Goal: Task Accomplishment & Management: Use online tool/utility

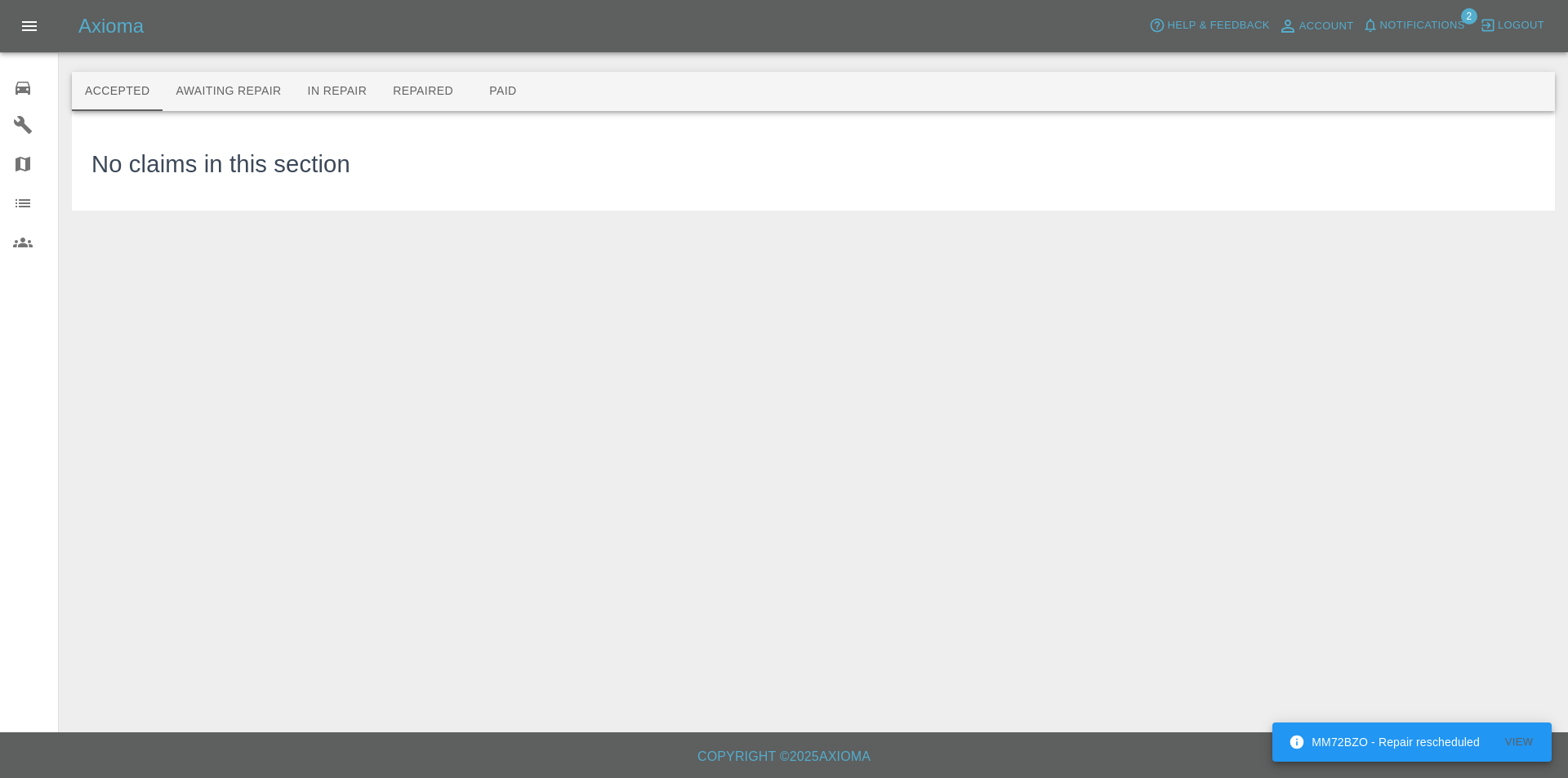
click at [1429, 22] on span "Notifications" at bounding box center [1422, 25] width 85 height 19
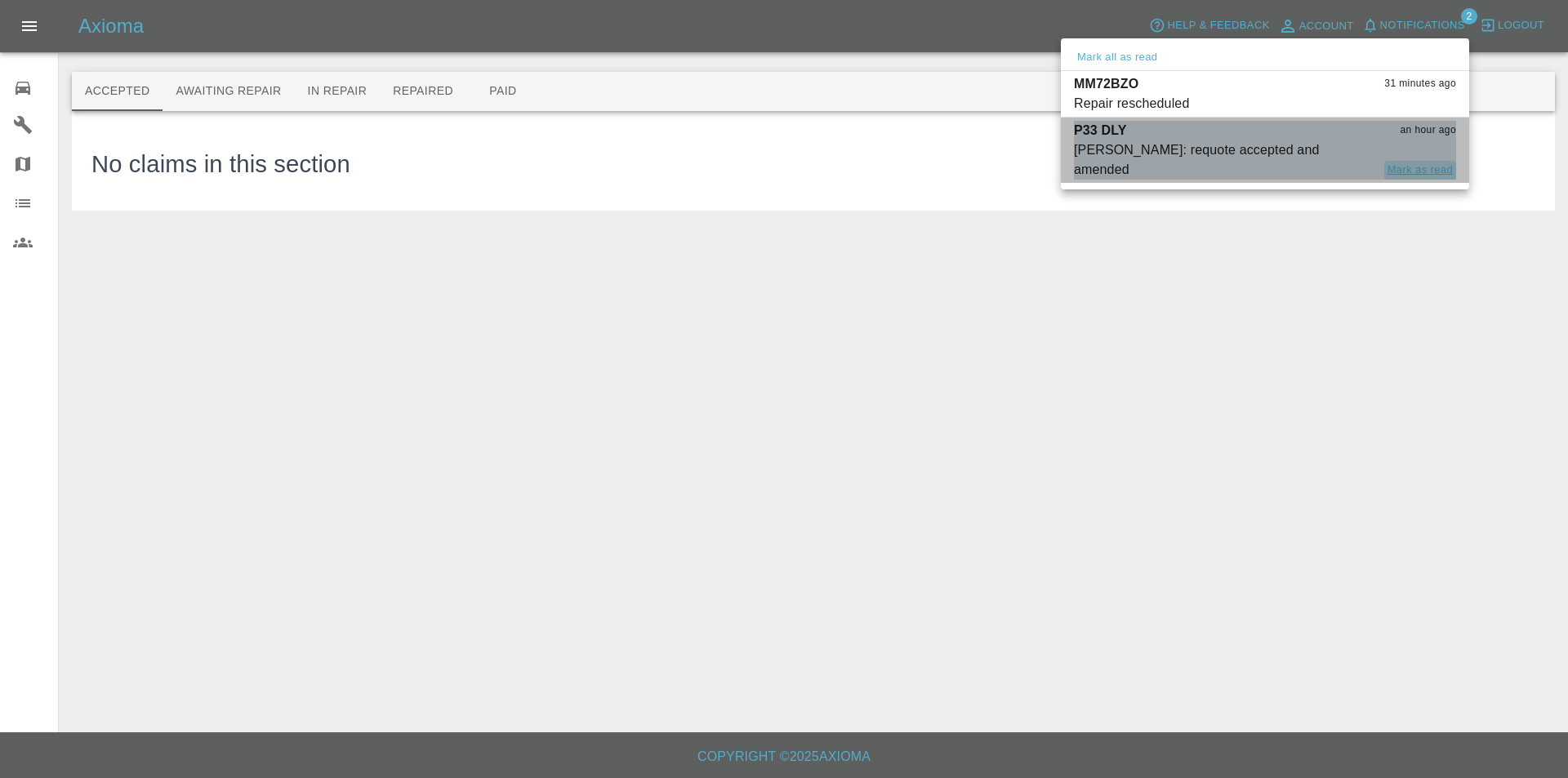
click at [1423, 161] on button "Mark as read" at bounding box center [1420, 170] width 71 height 19
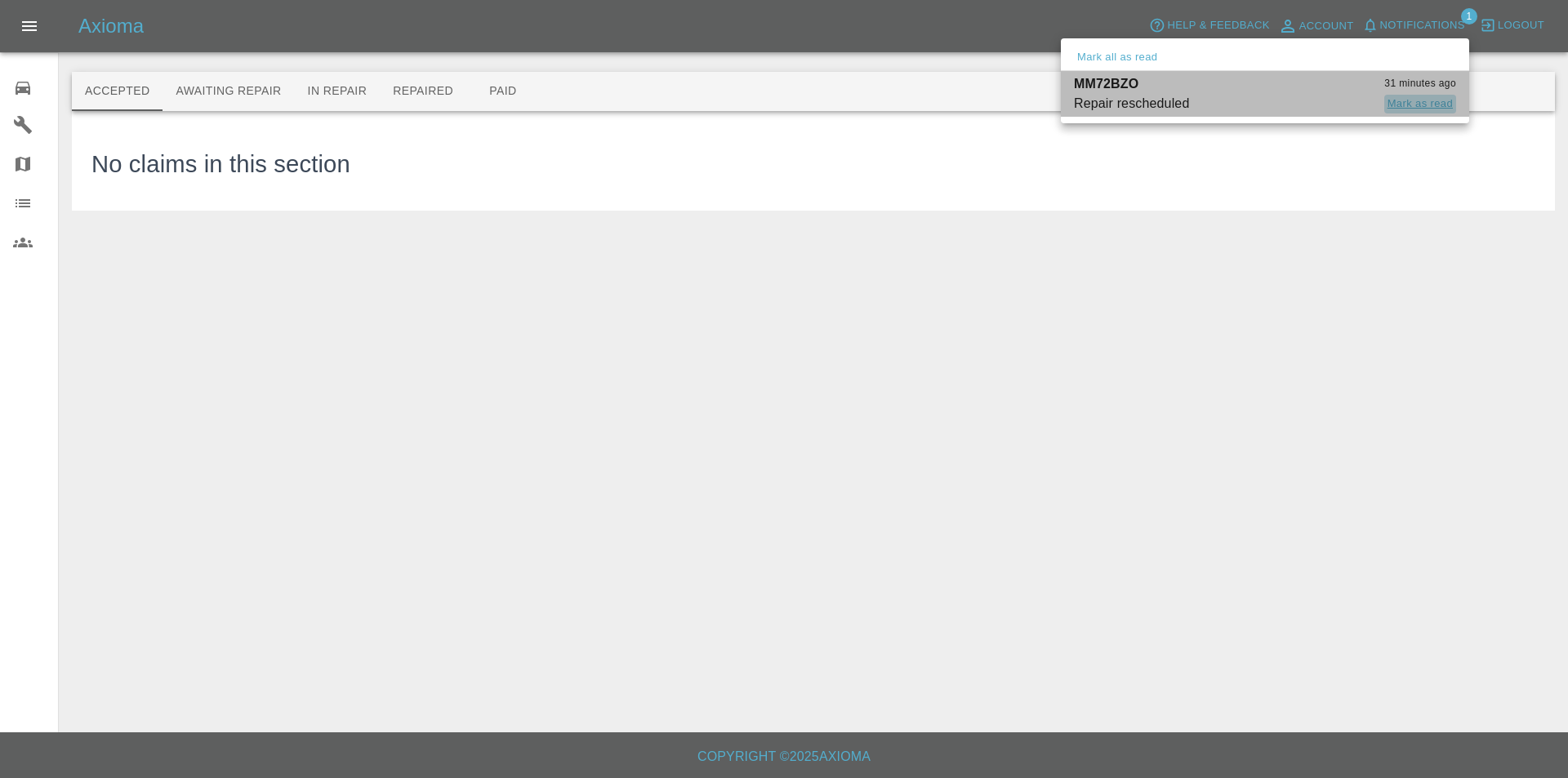
click at [1412, 98] on button "Mark as read" at bounding box center [1420, 104] width 71 height 19
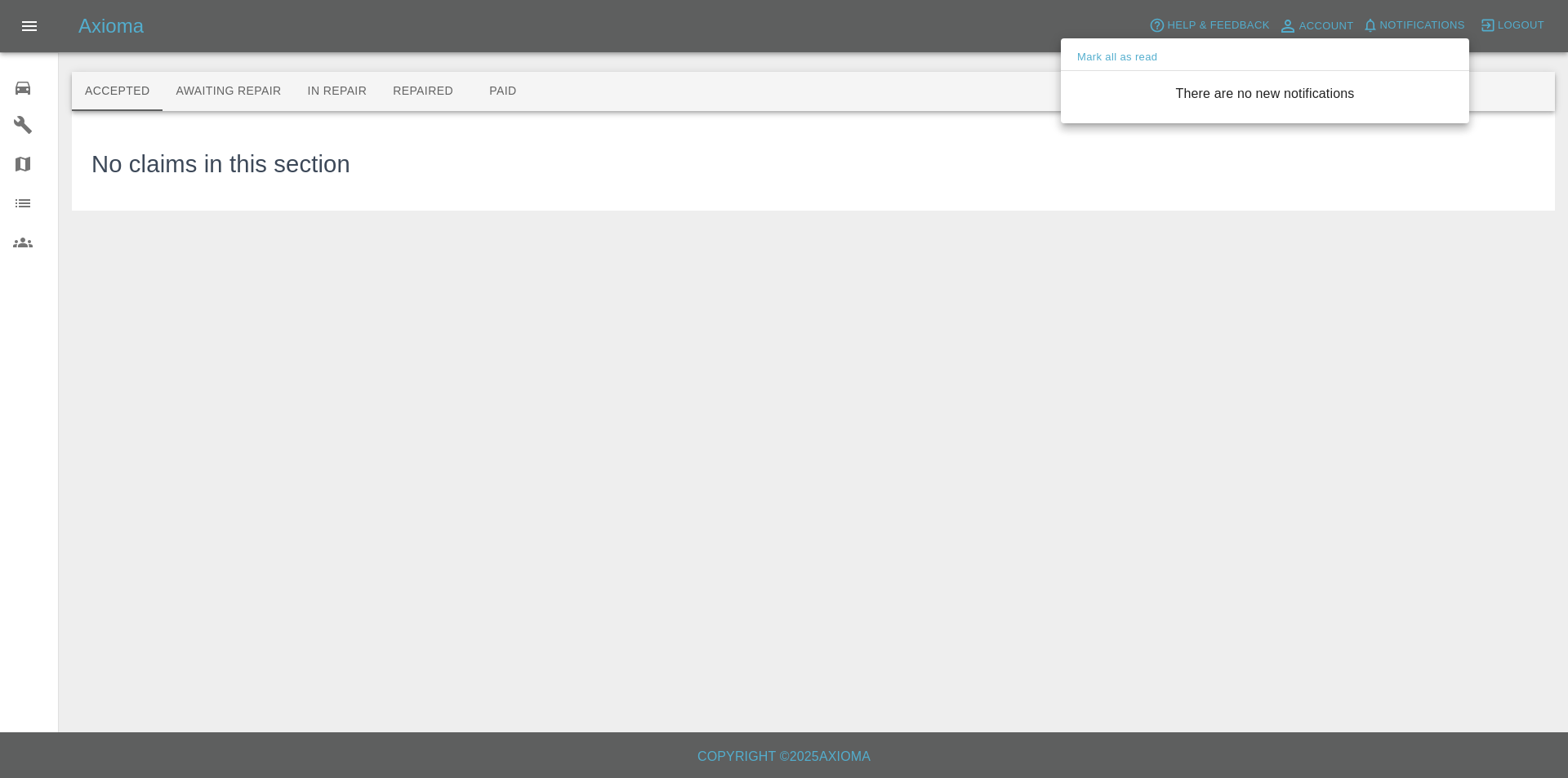
click at [33, 85] on div at bounding box center [784, 389] width 1568 height 778
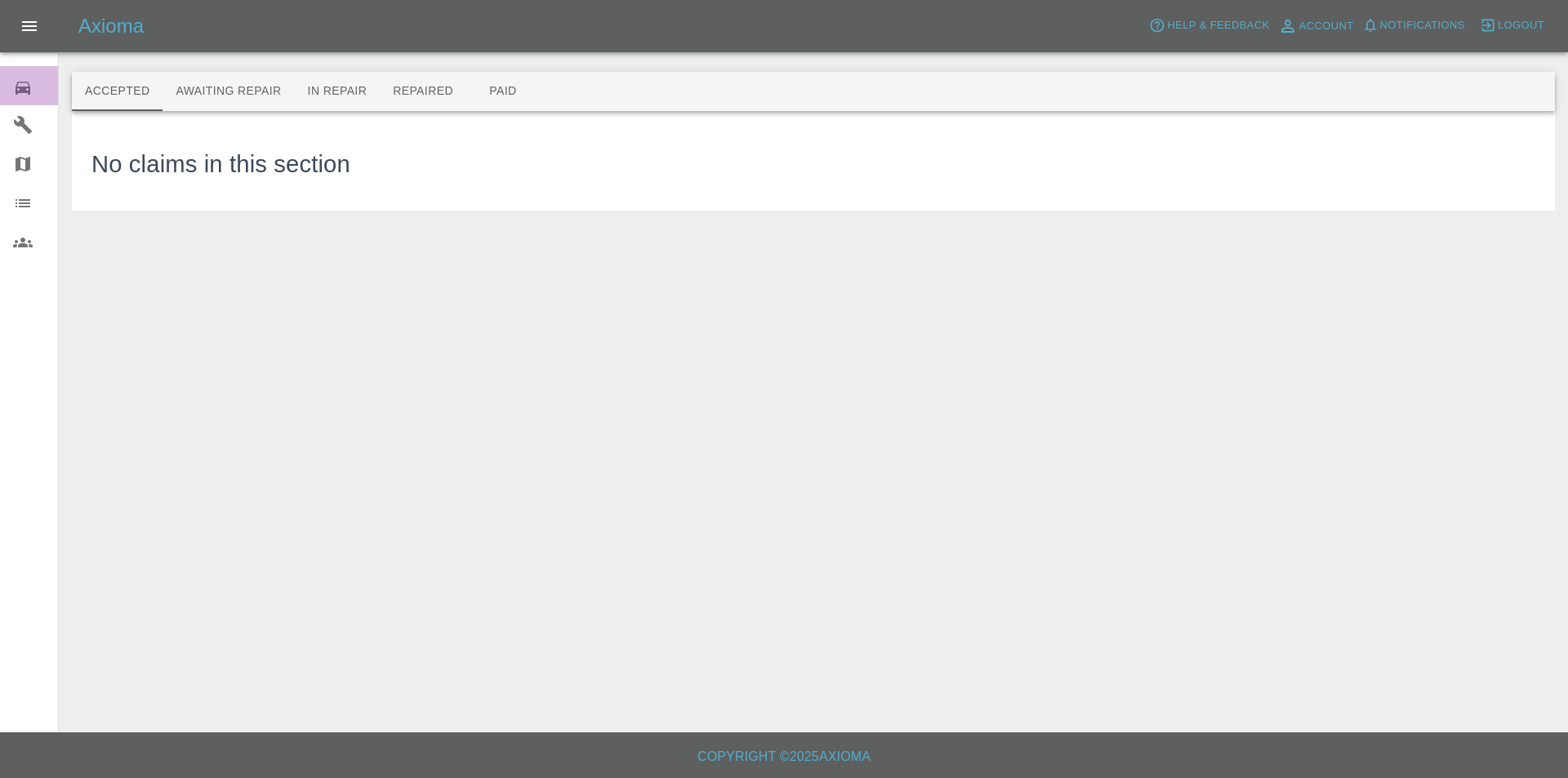
click at [30, 85] on icon at bounding box center [23, 89] width 20 height 20
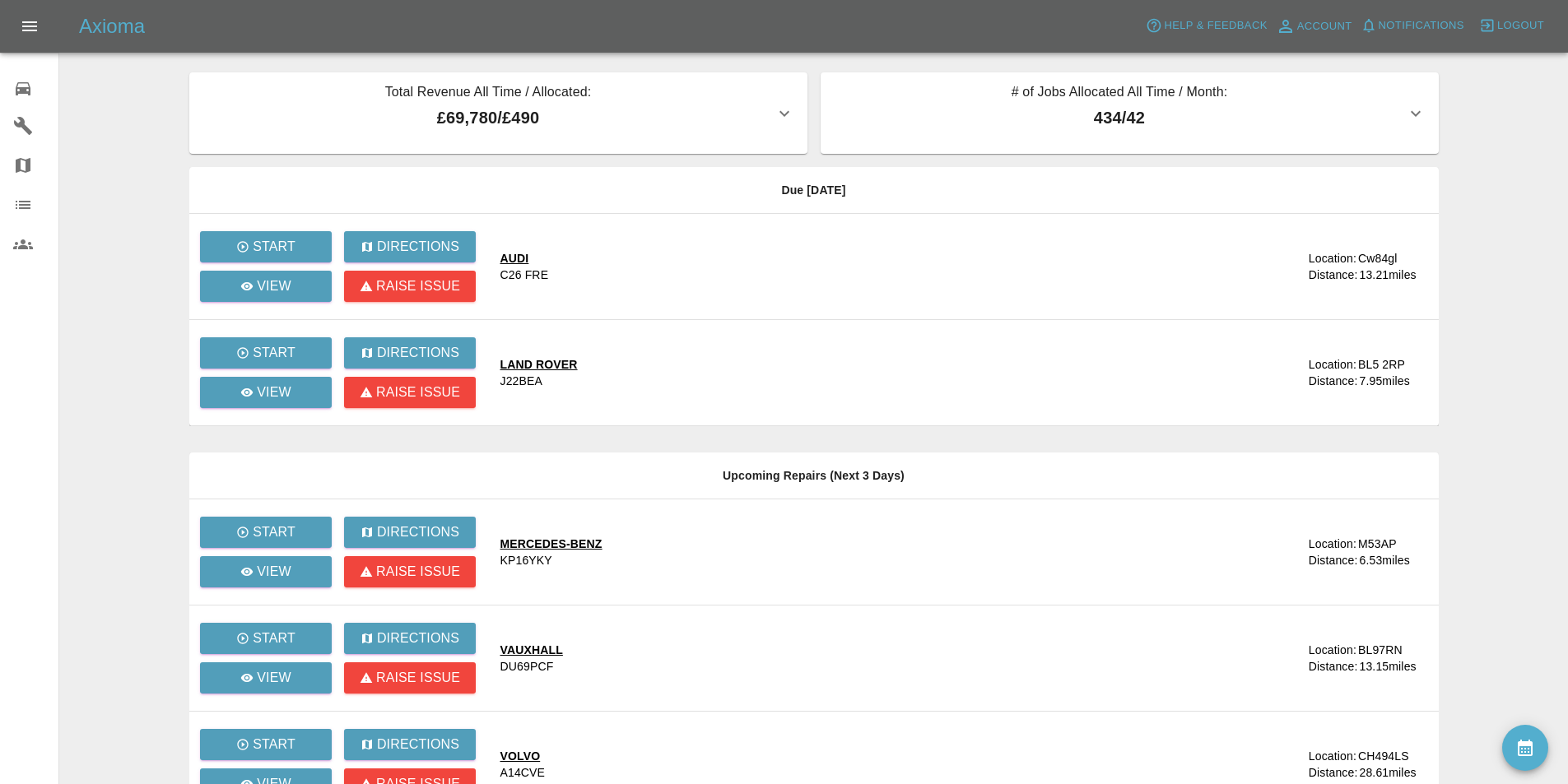
click at [99, 184] on main "Total Revenue All Time / Allocated: £69,780 / £490 Sprayway Smart Repairs NW : …" at bounding box center [784, 482] width 1568 height 965
click at [278, 344] on p "Start" at bounding box center [274, 353] width 43 height 20
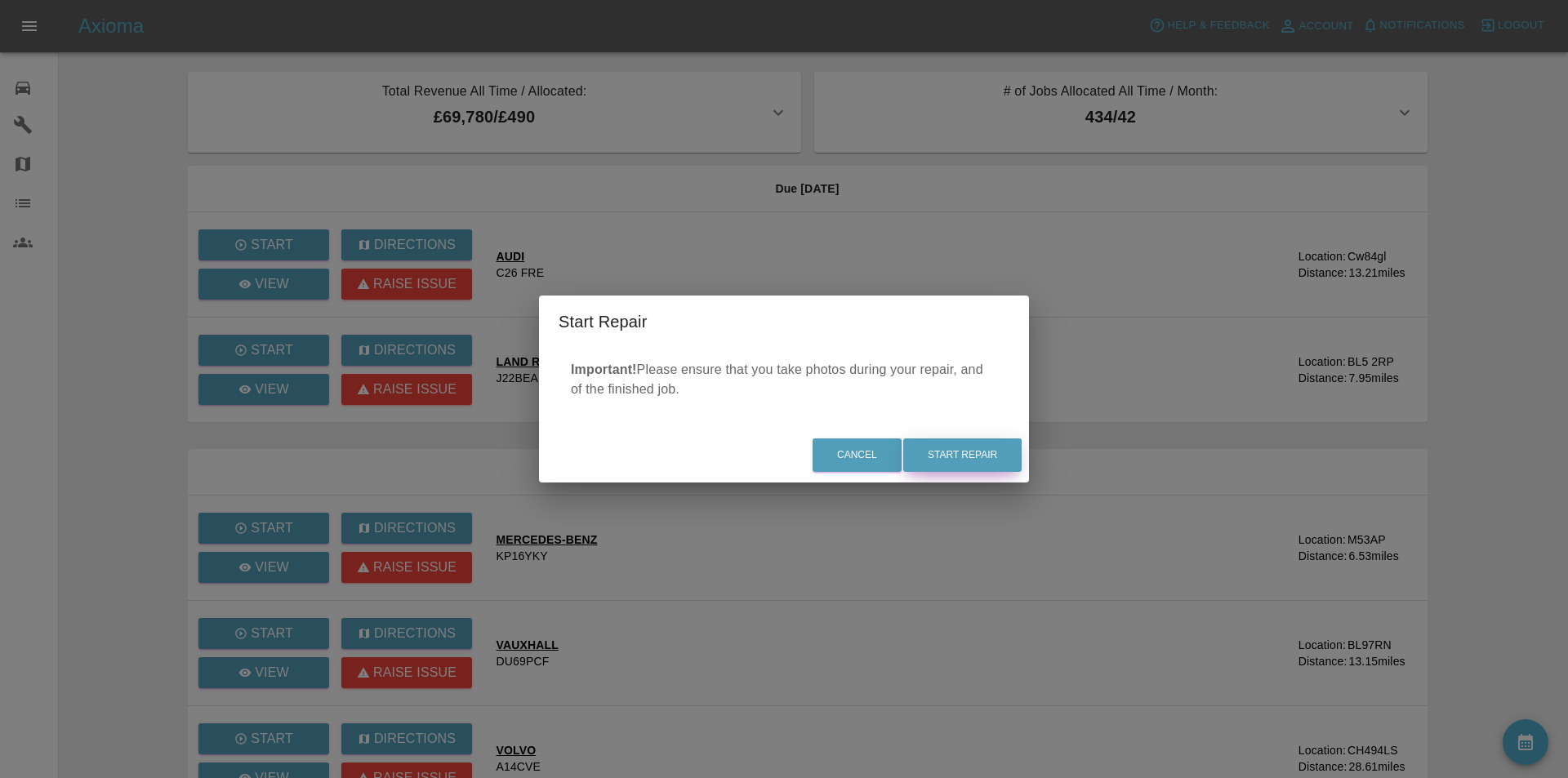
click at [967, 445] on button "Start Repair" at bounding box center [962, 455] width 119 height 33
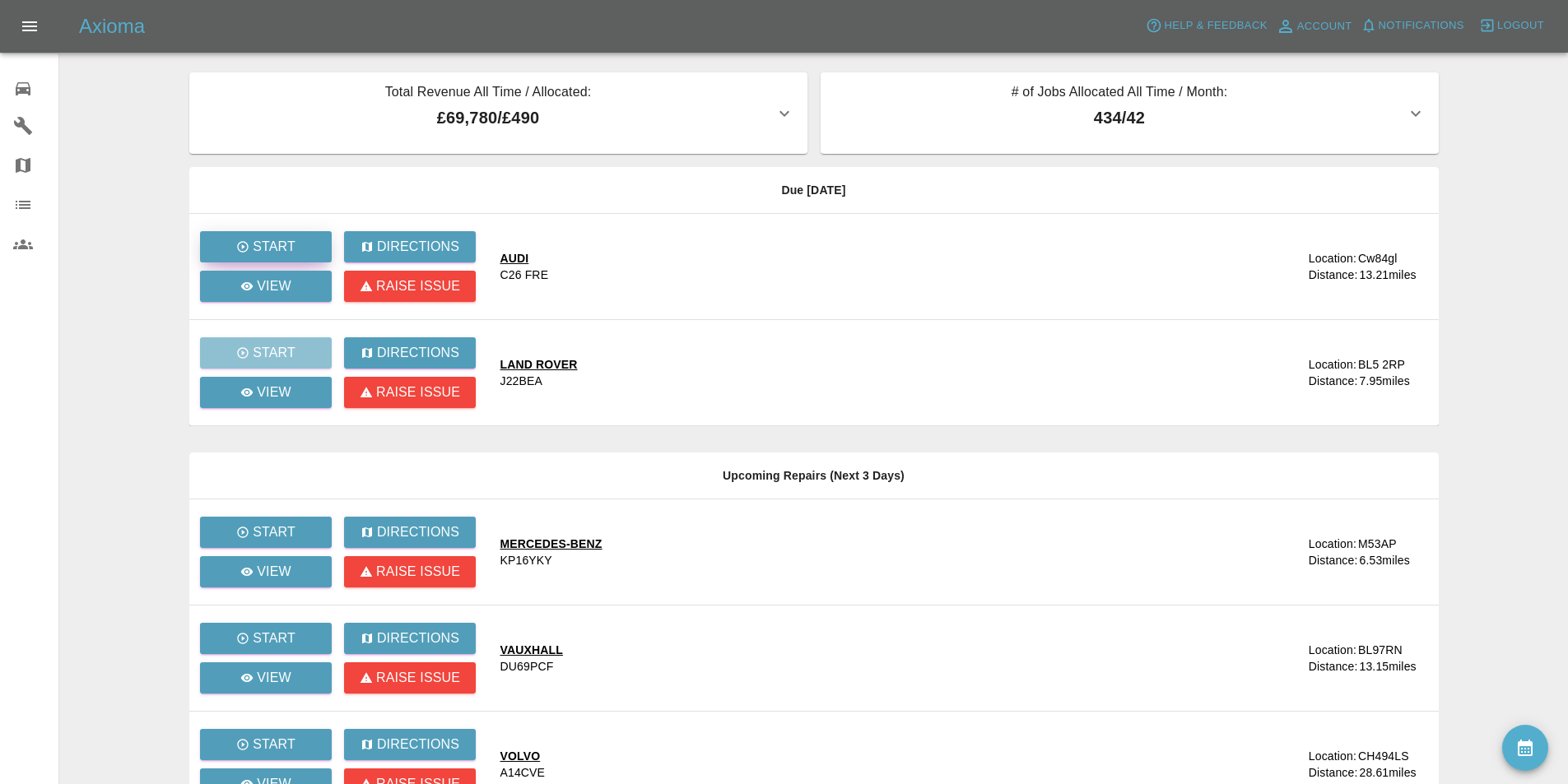
click at [281, 239] on p "Start" at bounding box center [274, 247] width 43 height 20
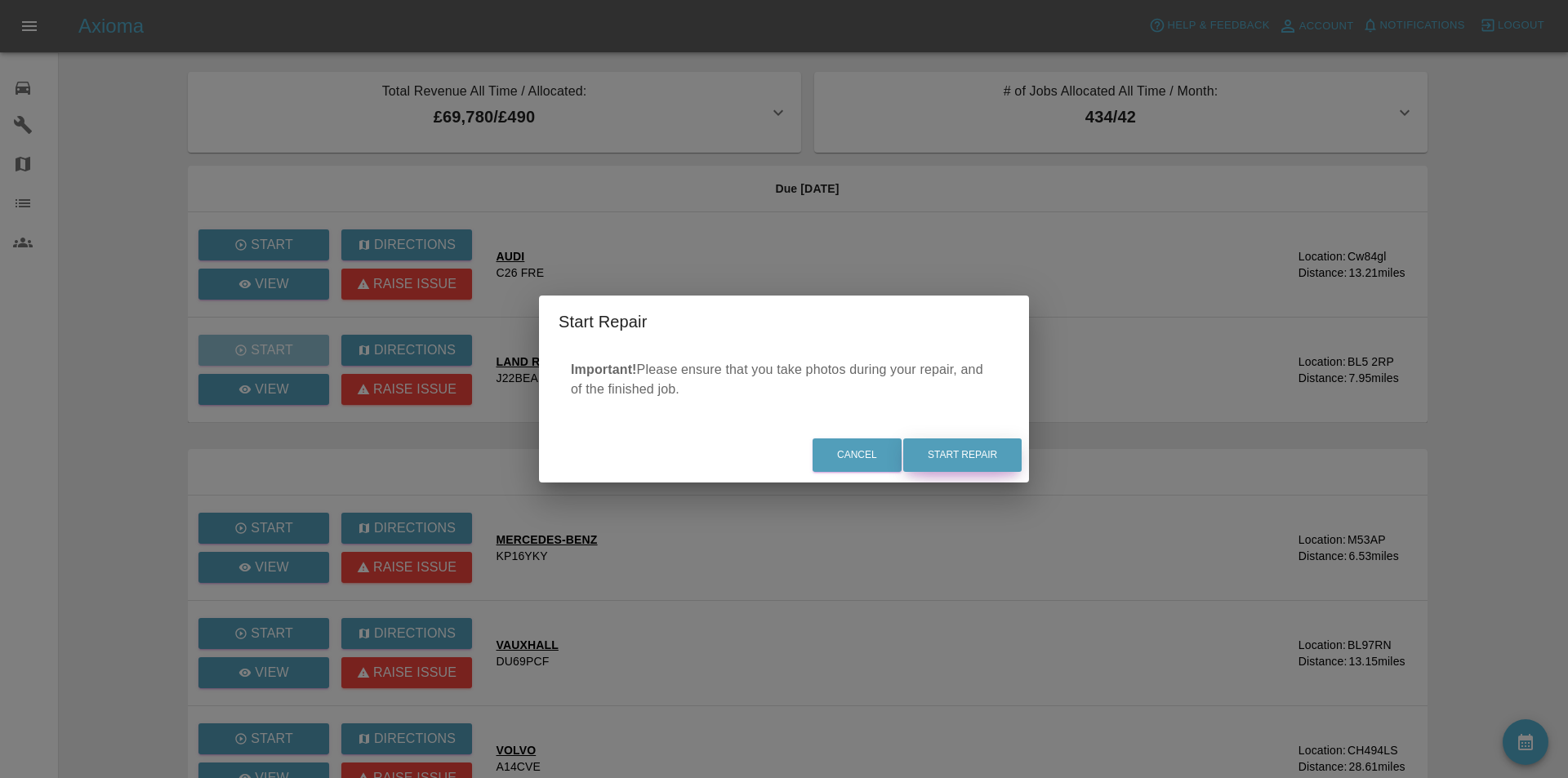
click at [980, 452] on button "Start Repair" at bounding box center [962, 455] width 119 height 33
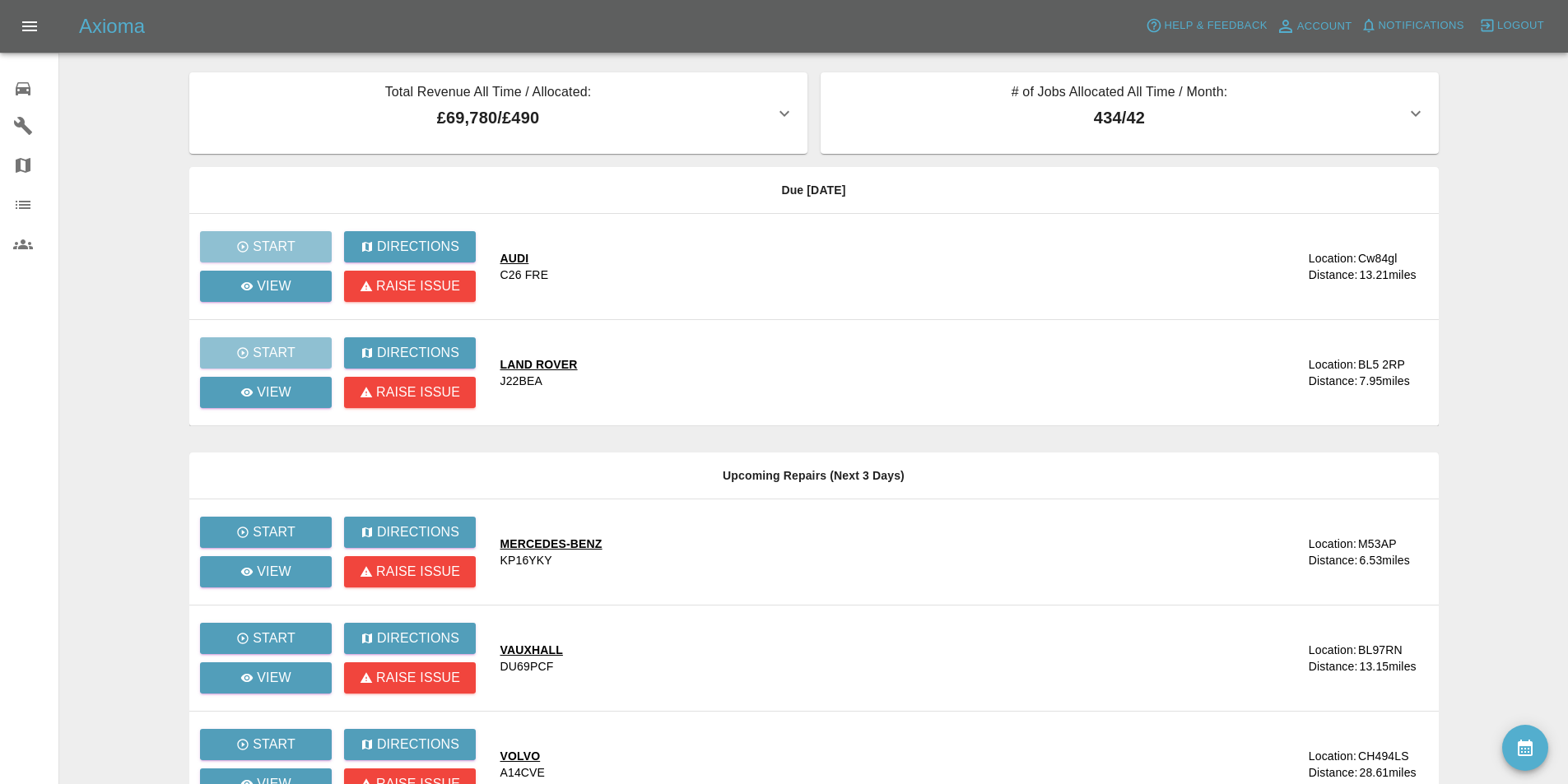
click at [148, 235] on main "Total Revenue All Time / Allocated: £69,780 / £490 Sprayway Smart Repairs NW : …" at bounding box center [784, 482] width 1568 height 965
click at [238, 284] on link "View" at bounding box center [265, 286] width 131 height 31
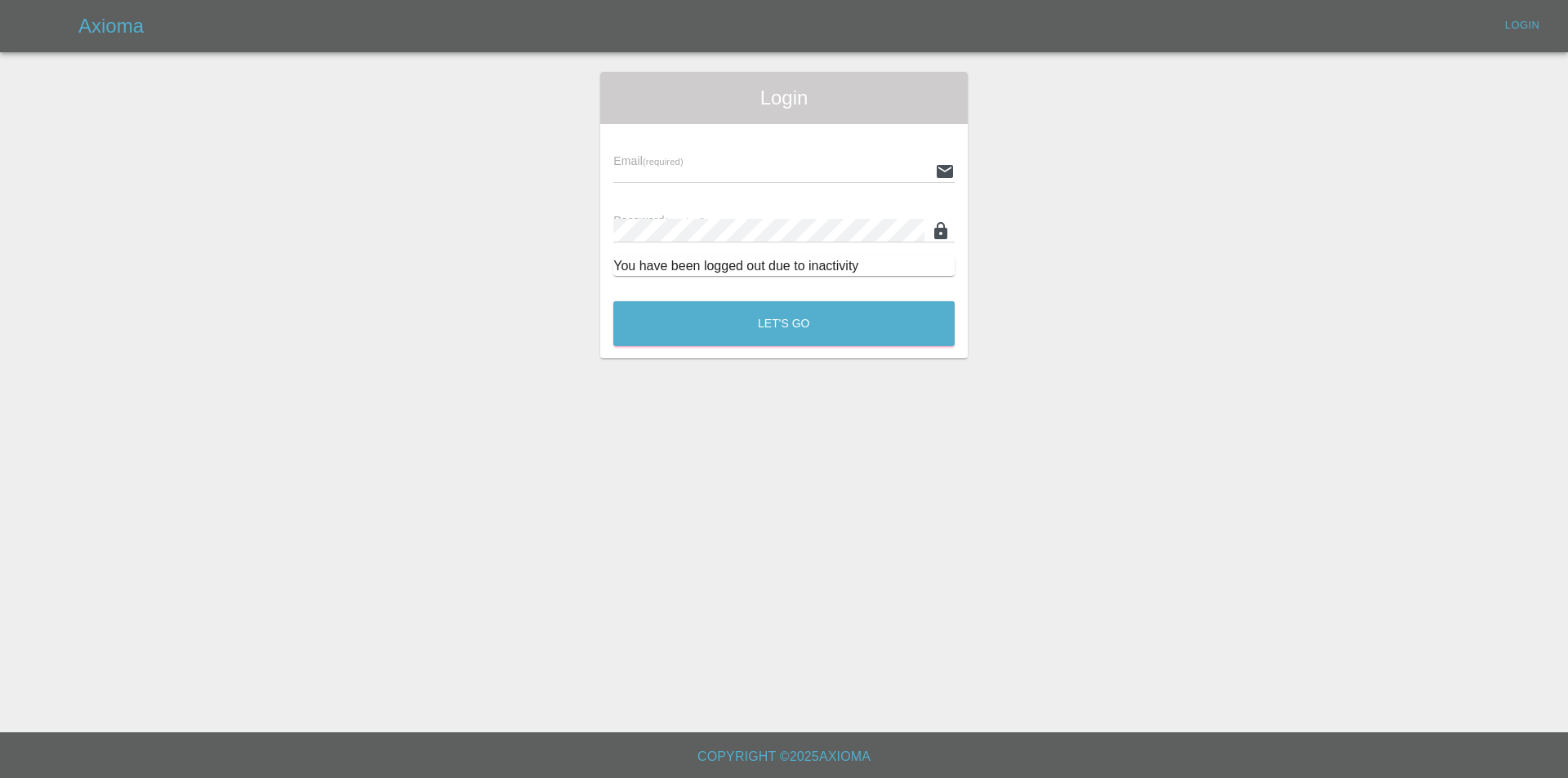
type input "[EMAIL_ADDRESS][DOMAIN_NAME]"
click at [711, 314] on button "Let's Go" at bounding box center [784, 324] width 341 height 45
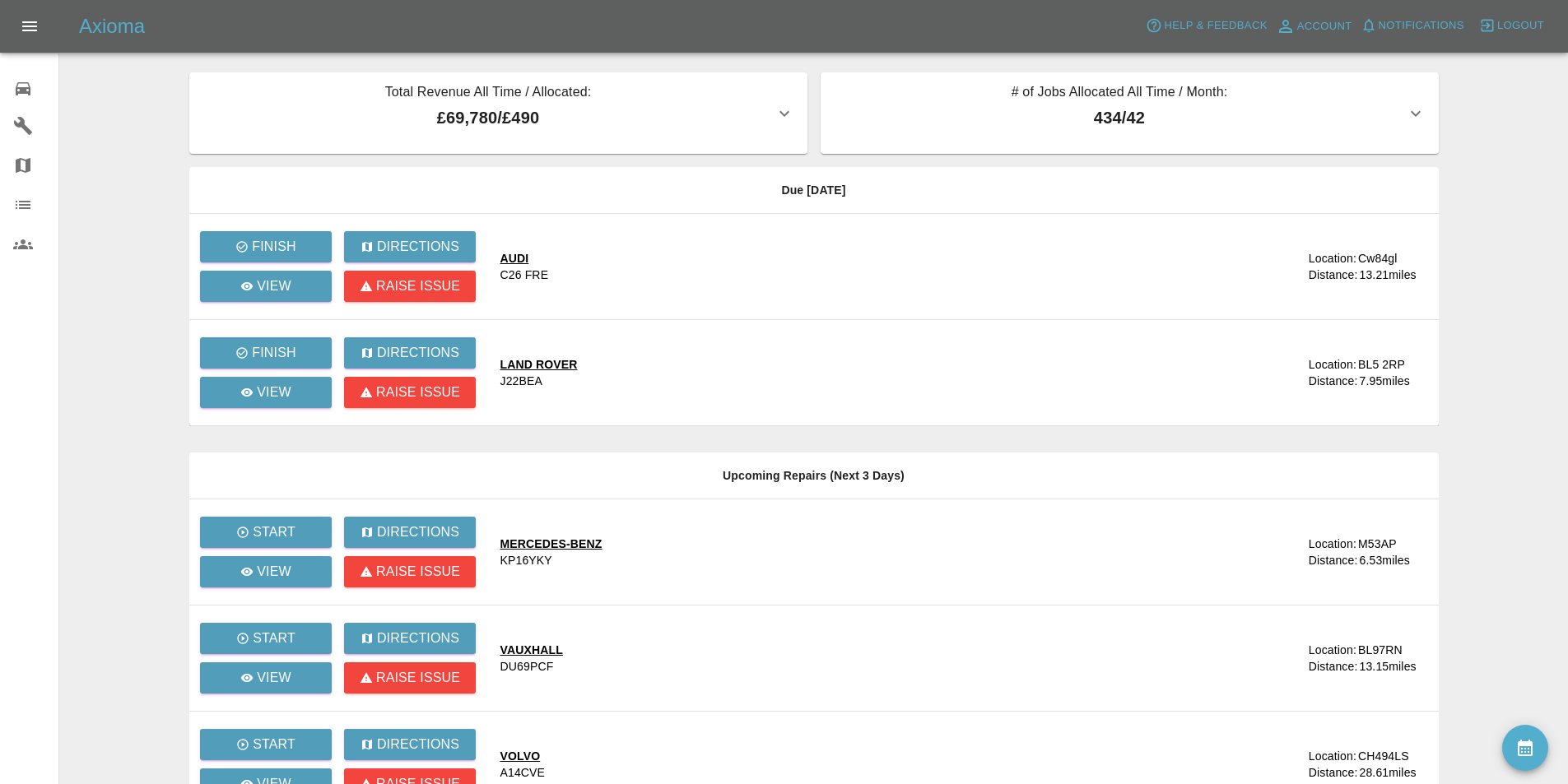
click at [286, 263] on div "Finish" at bounding box center [271, 246] width 144 height 39
click at [296, 273] on link "View" at bounding box center [265, 286] width 131 height 31
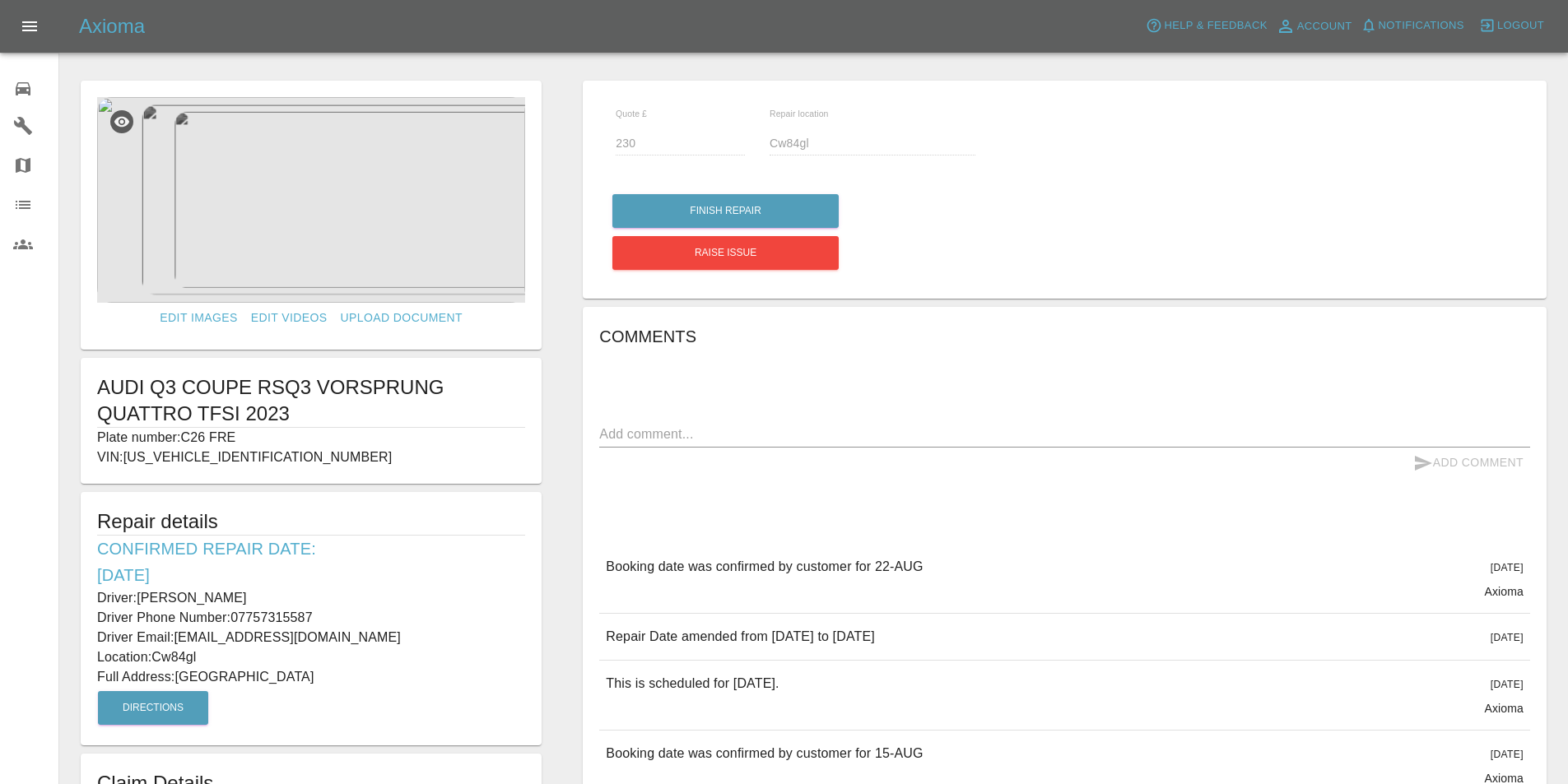
click at [342, 178] on img at bounding box center [311, 201] width 428 height 206
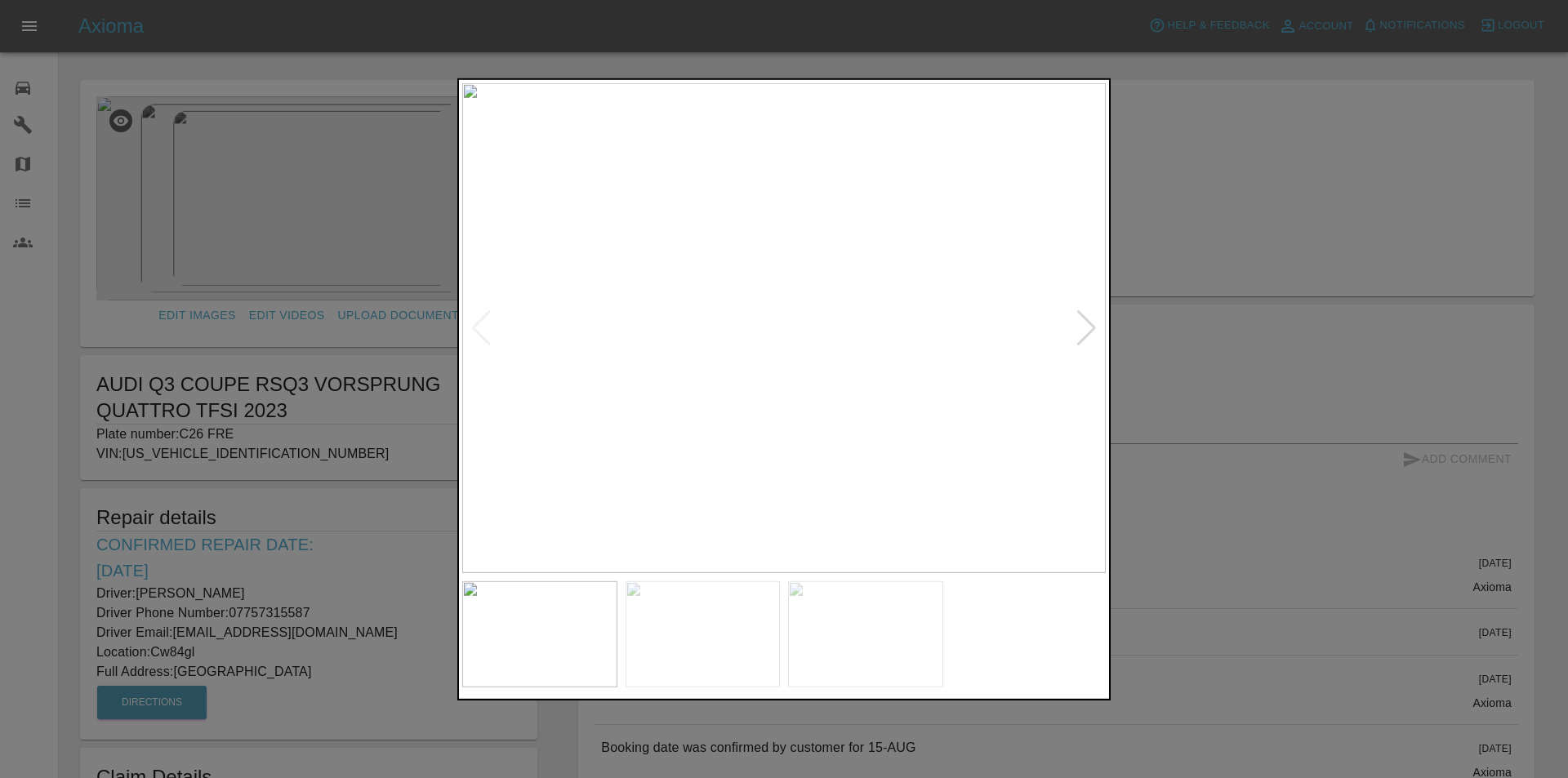
click at [1086, 323] on div at bounding box center [1087, 327] width 22 height 36
click at [1085, 323] on div at bounding box center [1087, 327] width 22 height 36
click at [1187, 214] on div at bounding box center [784, 389] width 1568 height 778
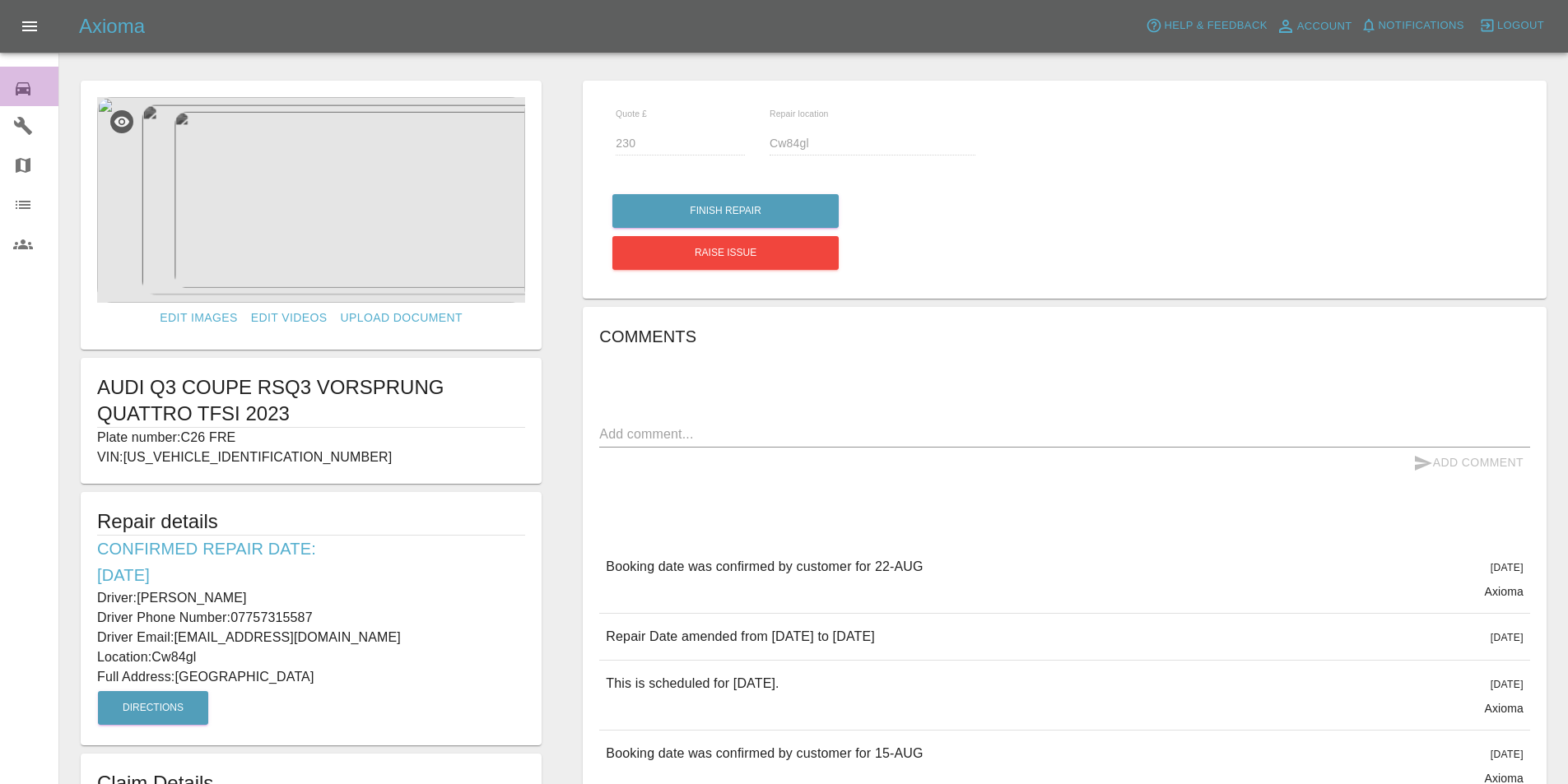
click at [19, 86] on icon at bounding box center [23, 89] width 20 height 20
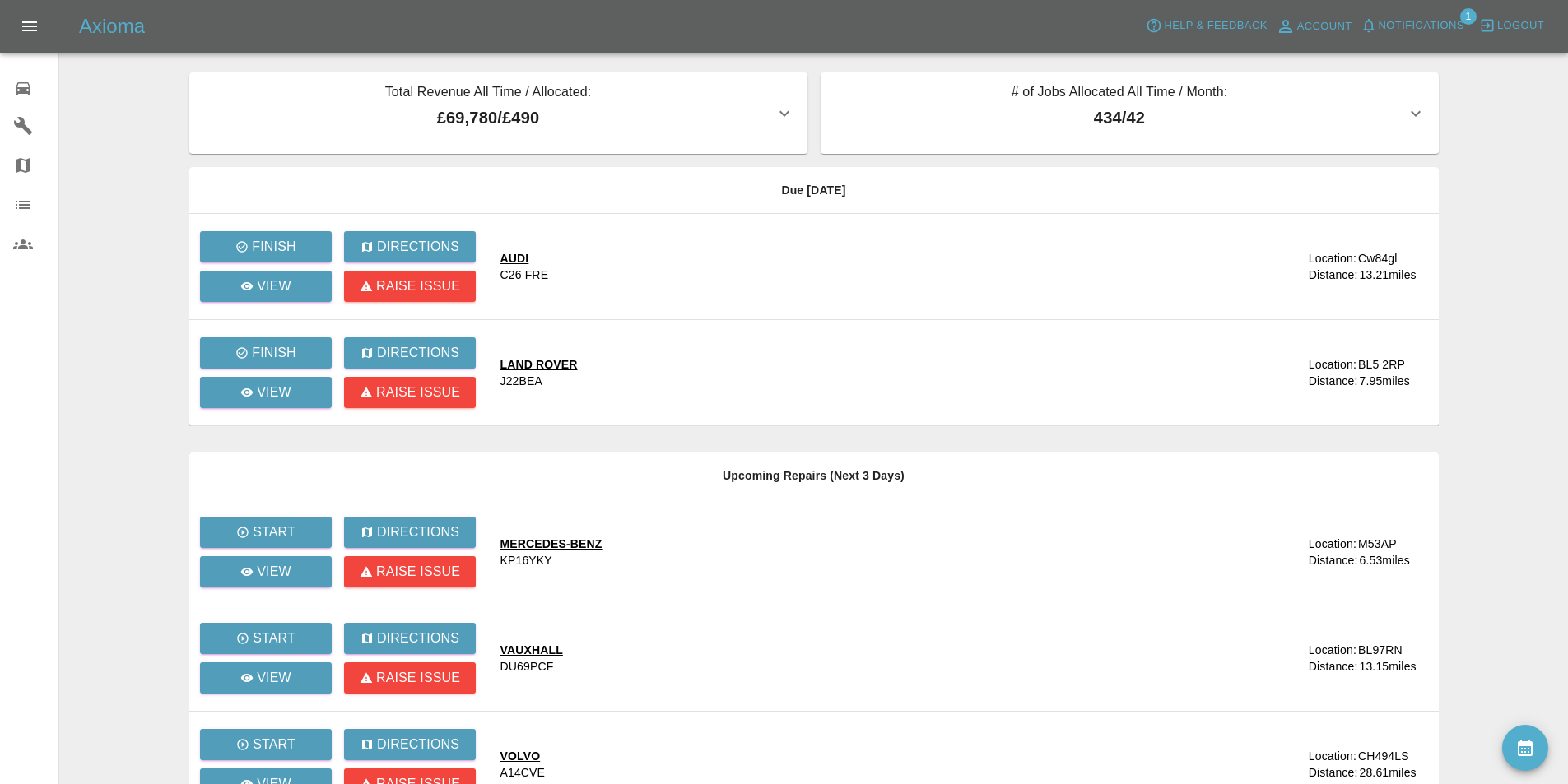
click at [1397, 23] on span "Notifications" at bounding box center [1422, 26] width 86 height 19
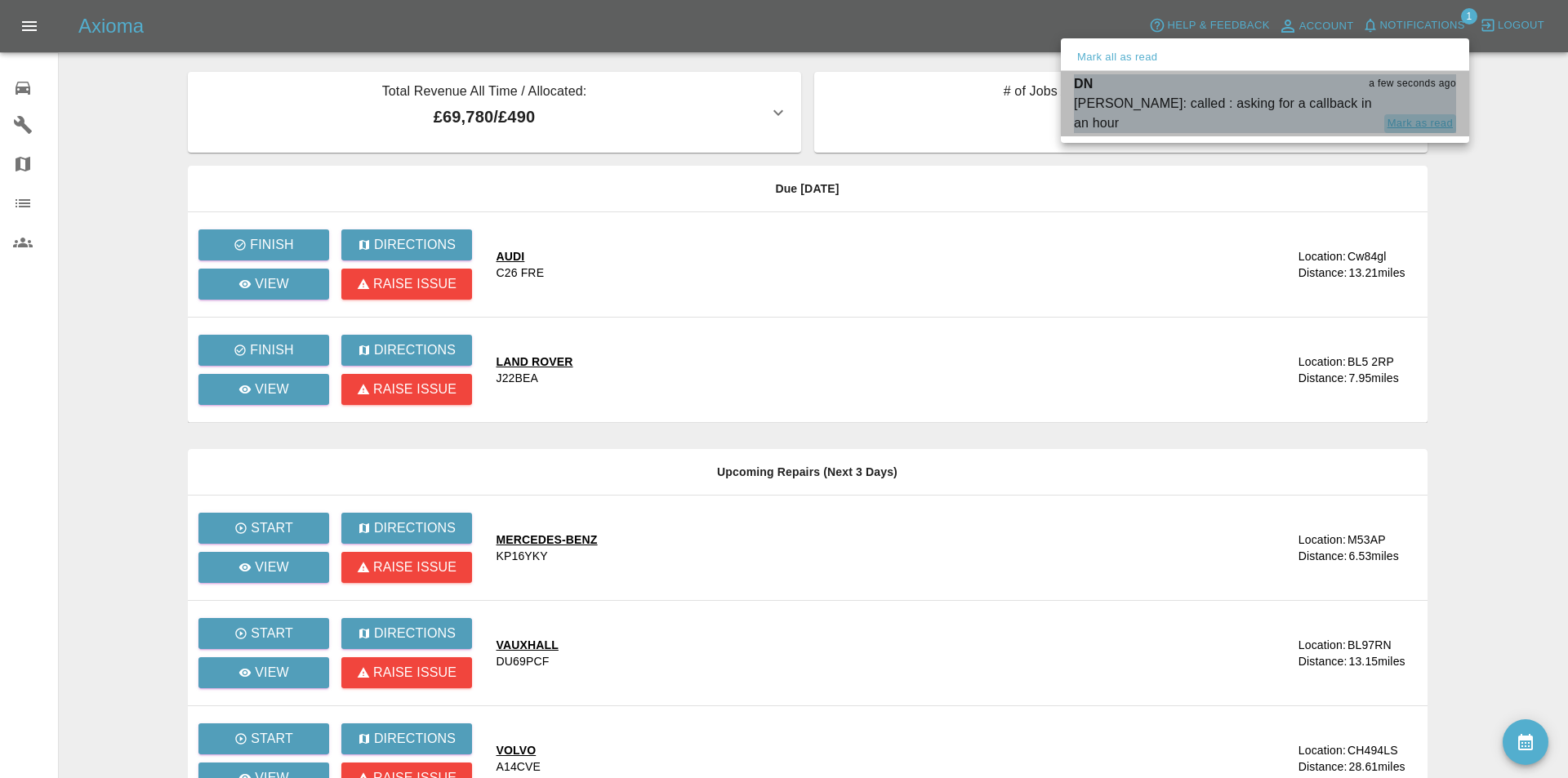
click at [1421, 114] on button "Mark as read" at bounding box center [1420, 123] width 71 height 19
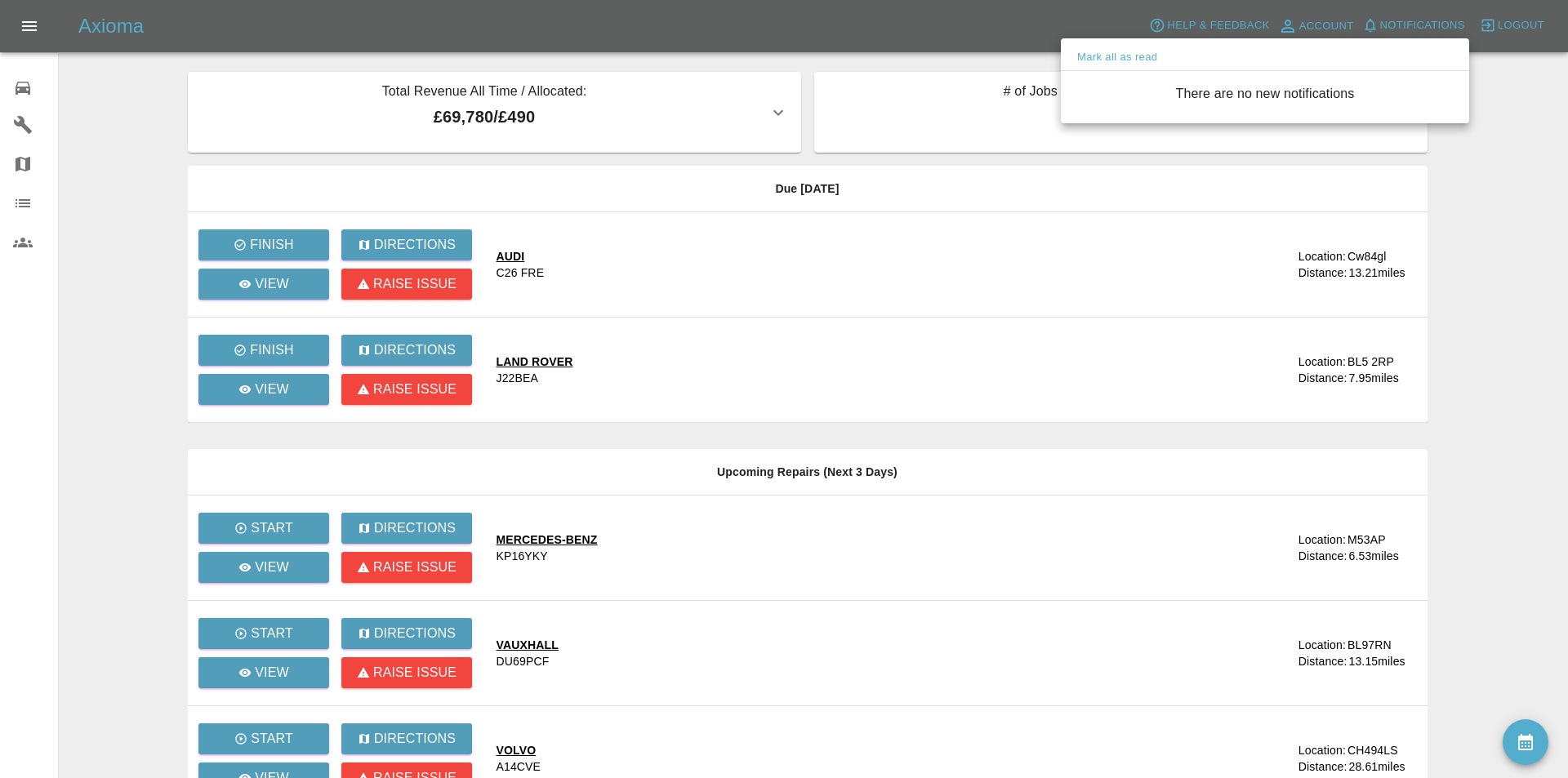
click at [956, 23] on div at bounding box center [784, 389] width 1568 height 778
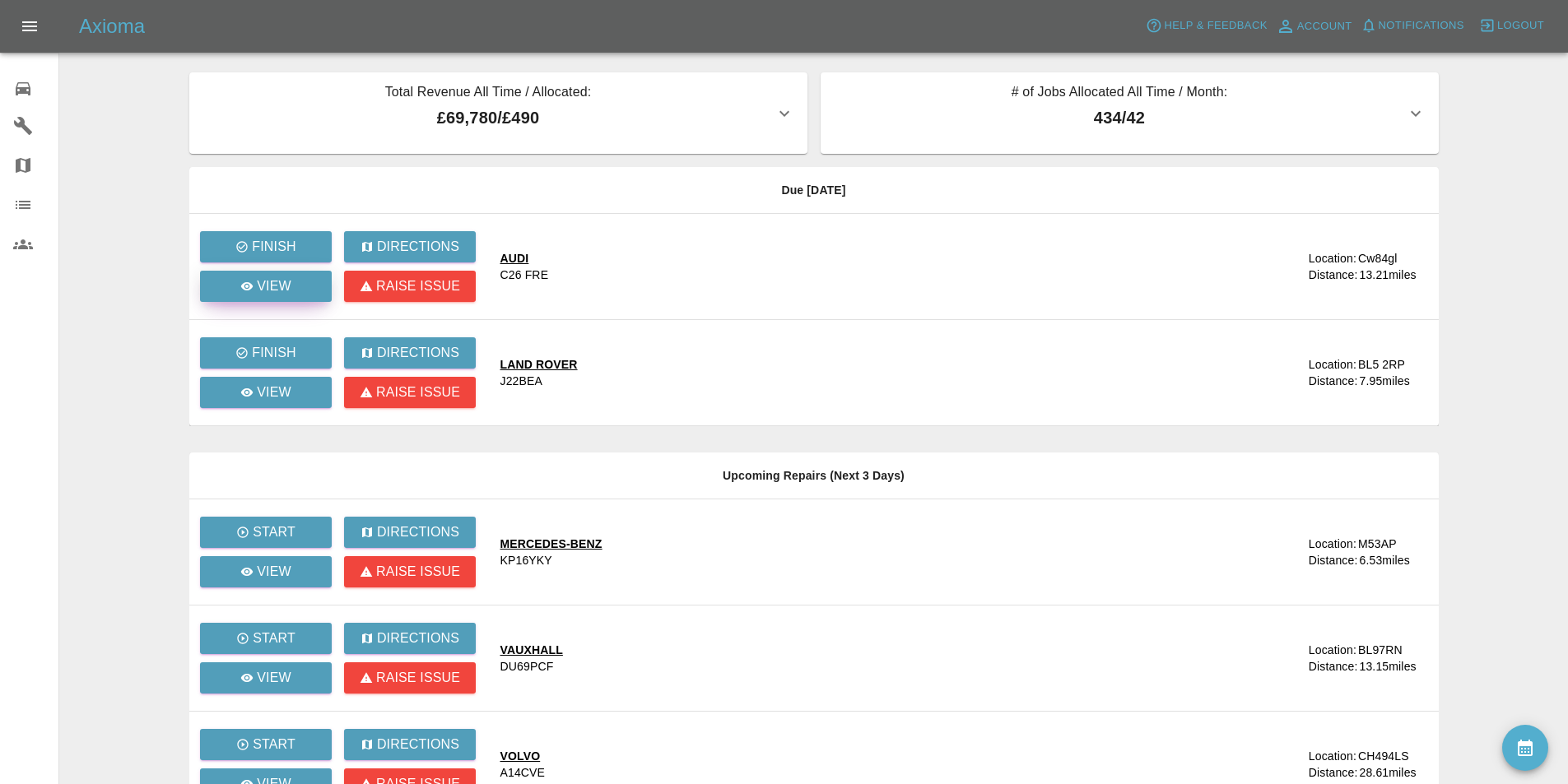
click at [275, 278] on p "View" at bounding box center [275, 286] width 35 height 20
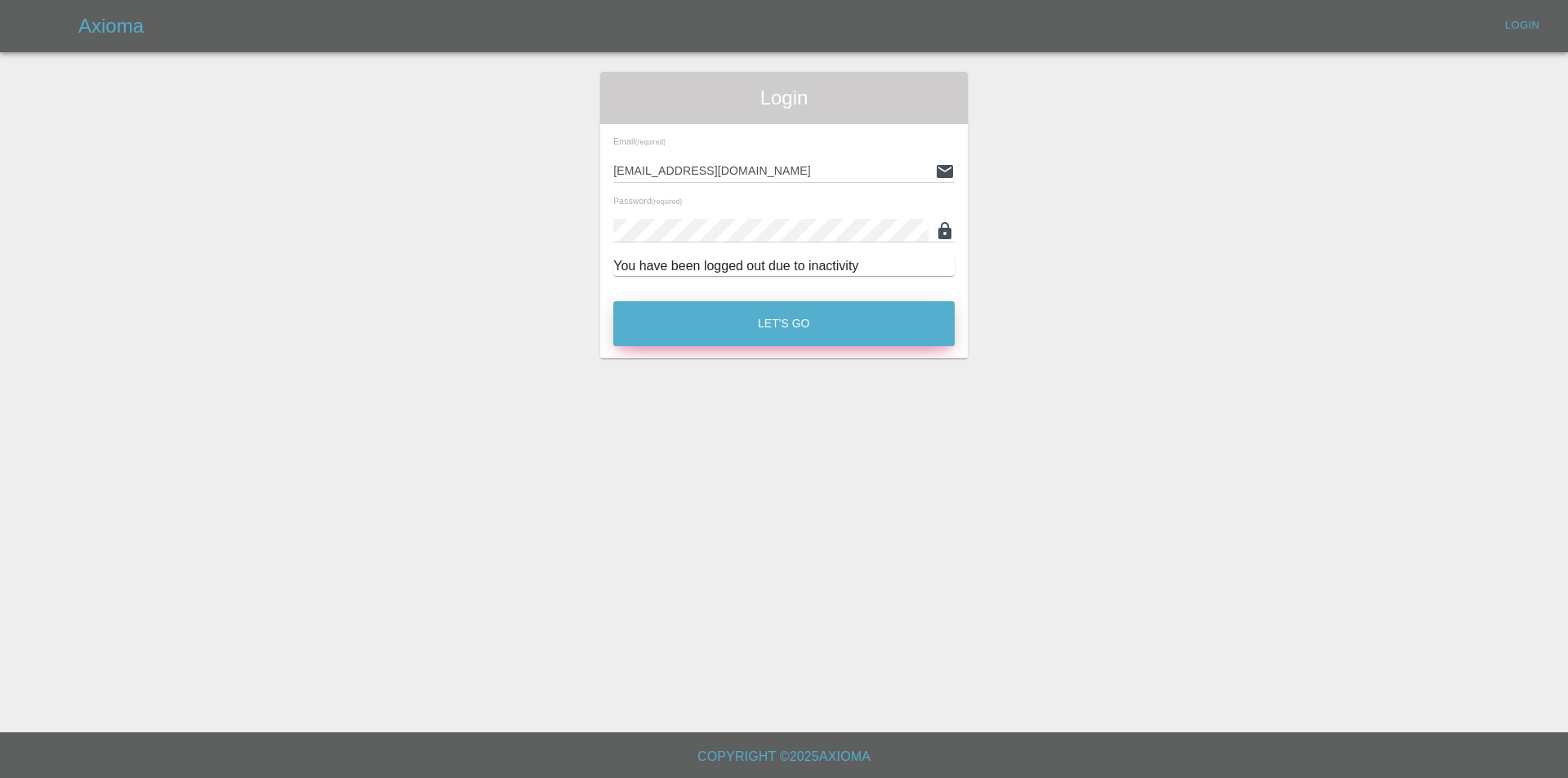
click at [682, 337] on button "Let's Go" at bounding box center [784, 324] width 341 height 45
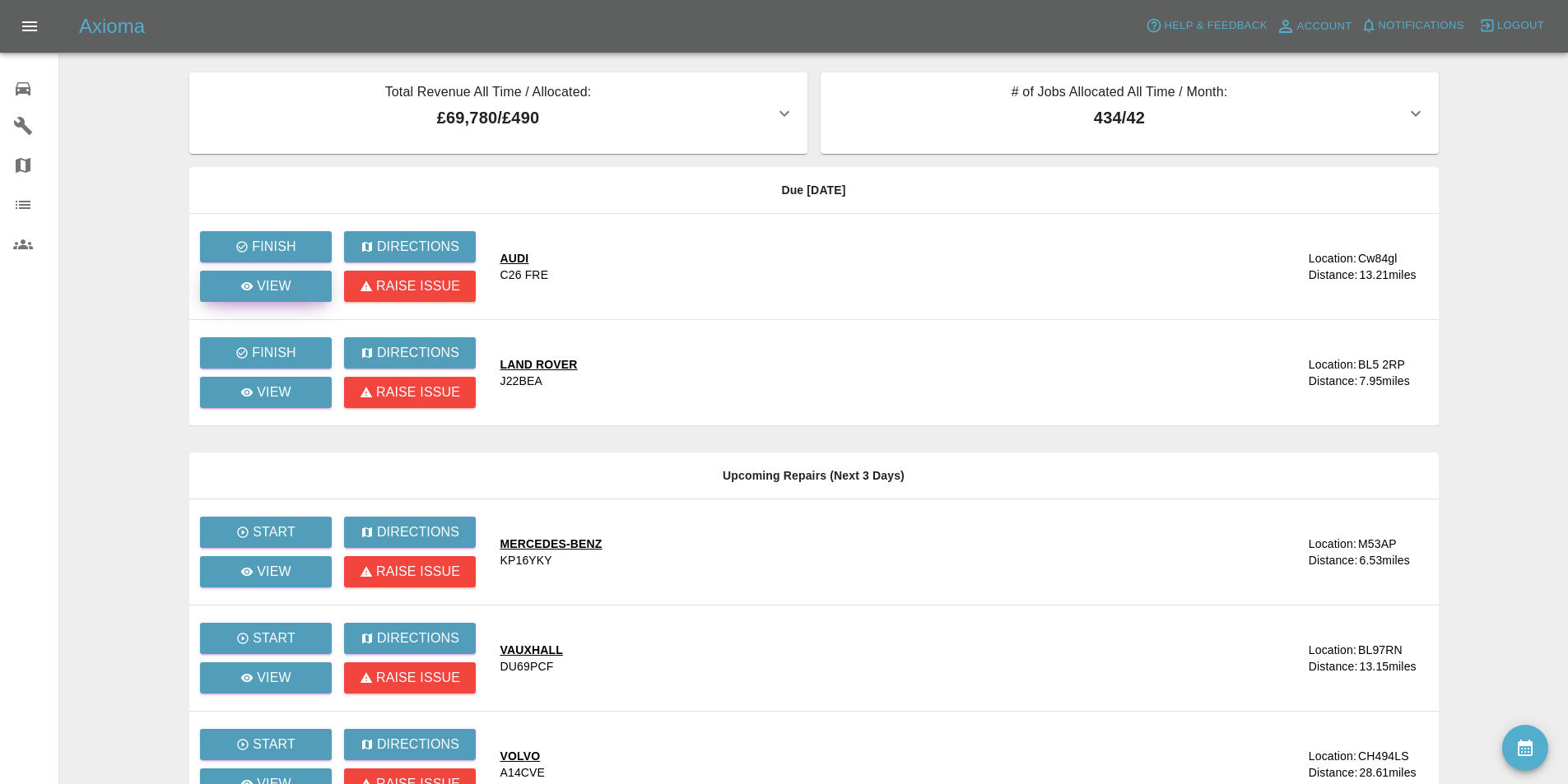
drag, startPoint x: 287, startPoint y: 268, endPoint x: 291, endPoint y: 282, distance: 14.6
click at [290, 281] on div "View" at bounding box center [271, 285] width 144 height 39
click at [291, 282] on p "View" at bounding box center [275, 286] width 35 height 20
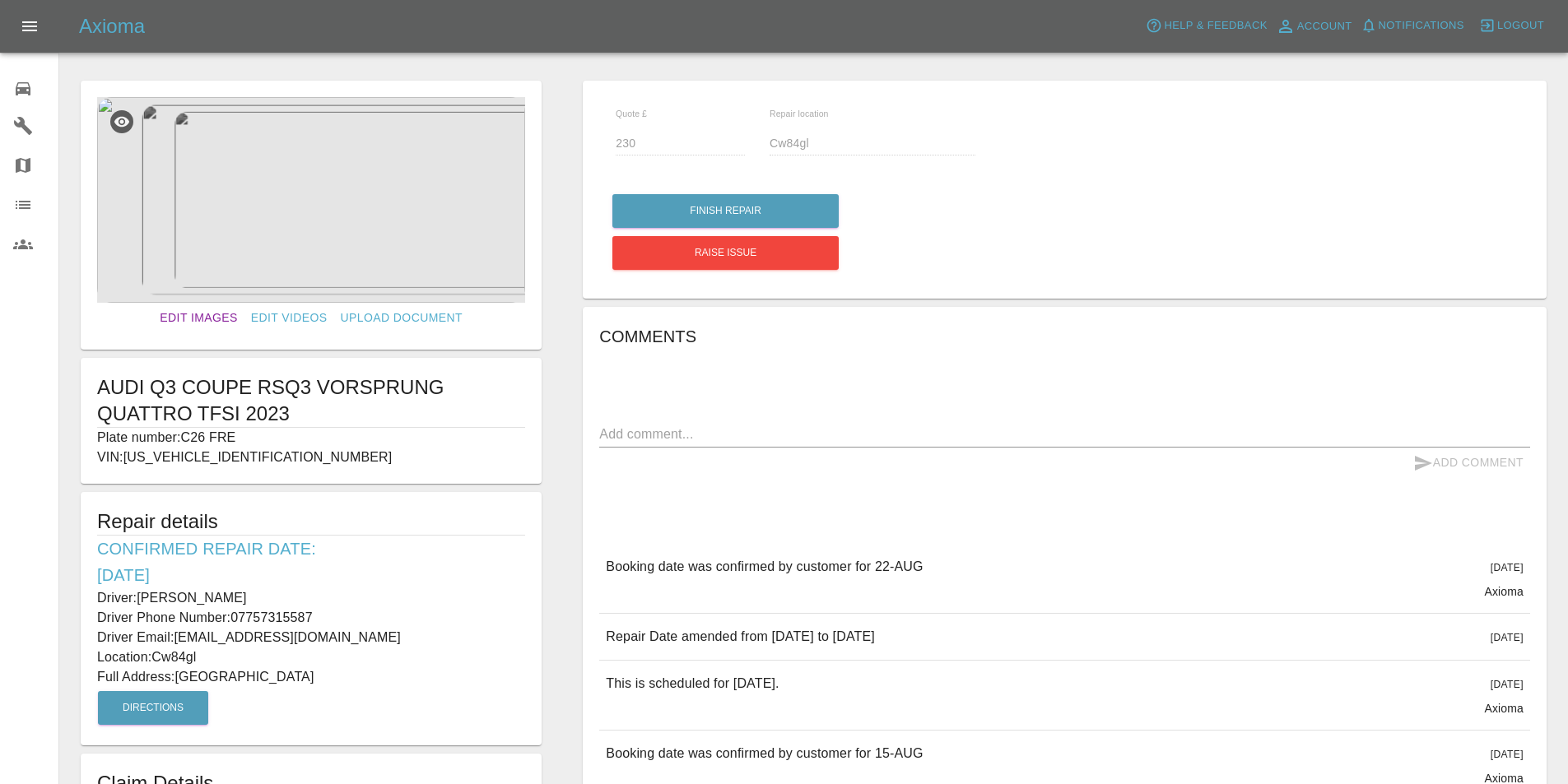
click at [199, 313] on link "Edit Images" at bounding box center [198, 317] width 90 height 30
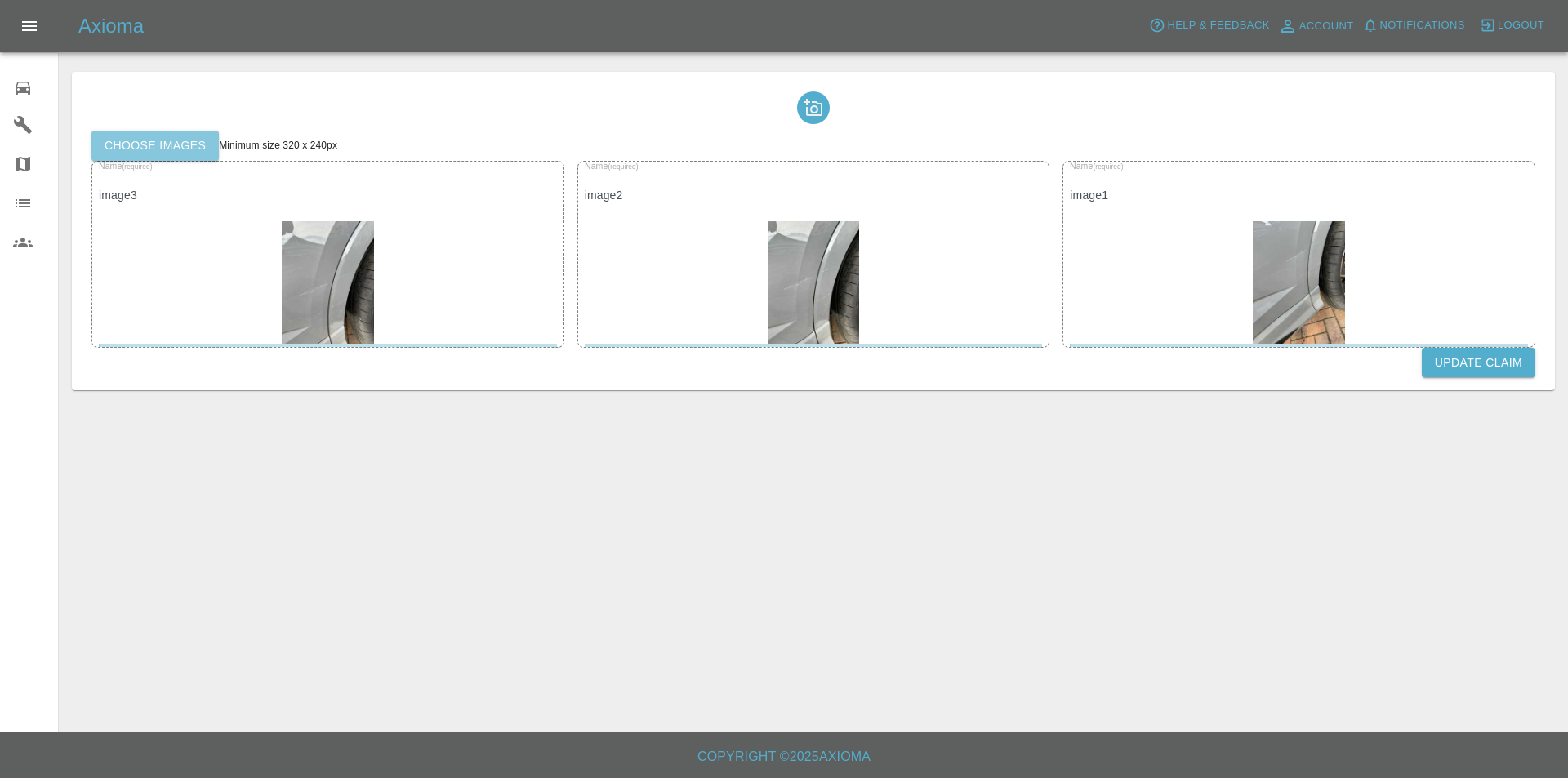
click at [180, 143] on label "Choose images" at bounding box center [155, 145] width 128 height 30
click at [0, 0] on input "Choose images" at bounding box center [0, 0] width 0 height 0
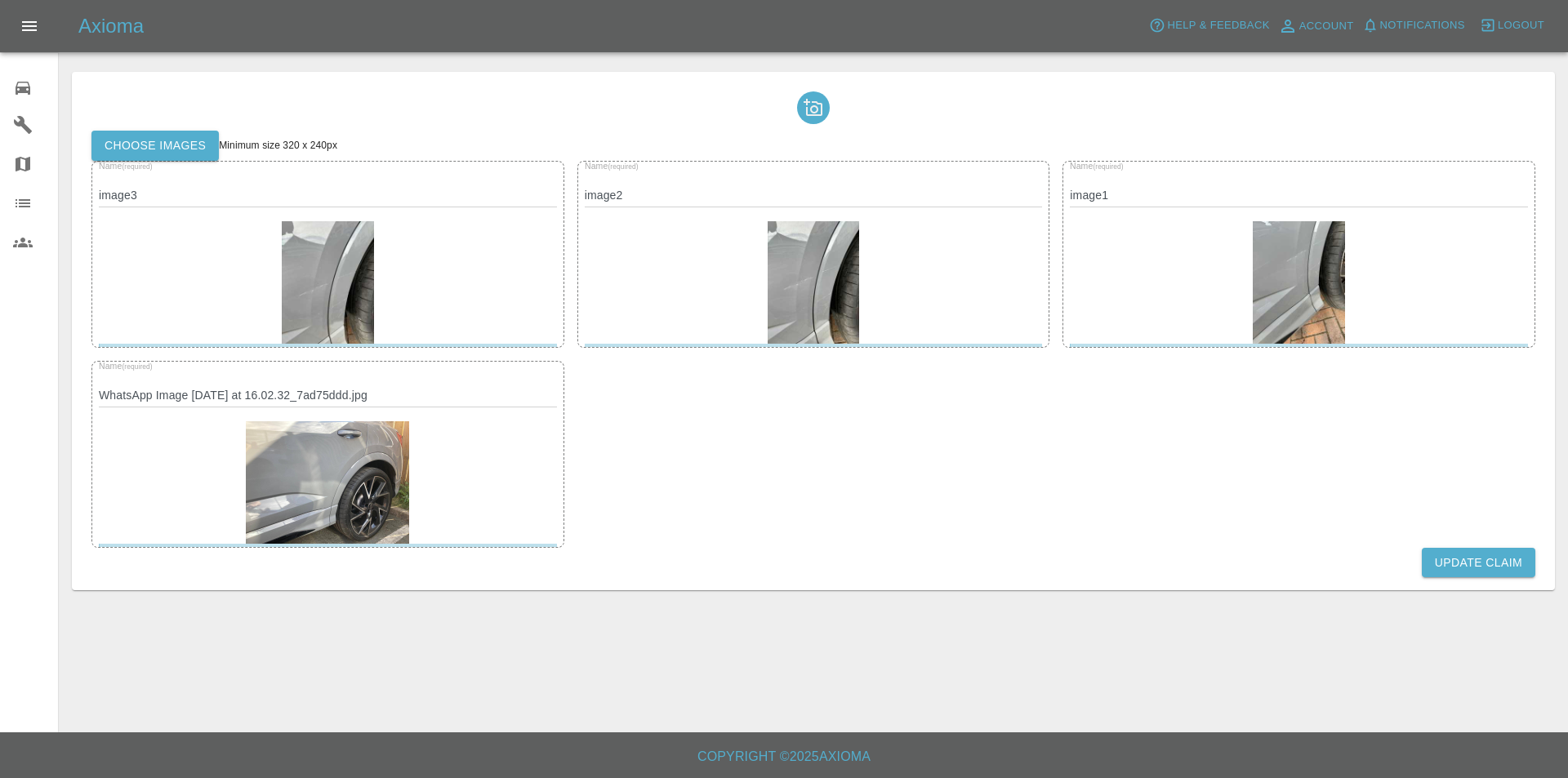
click at [1468, 565] on button "Update Claim" at bounding box center [1478, 563] width 113 height 30
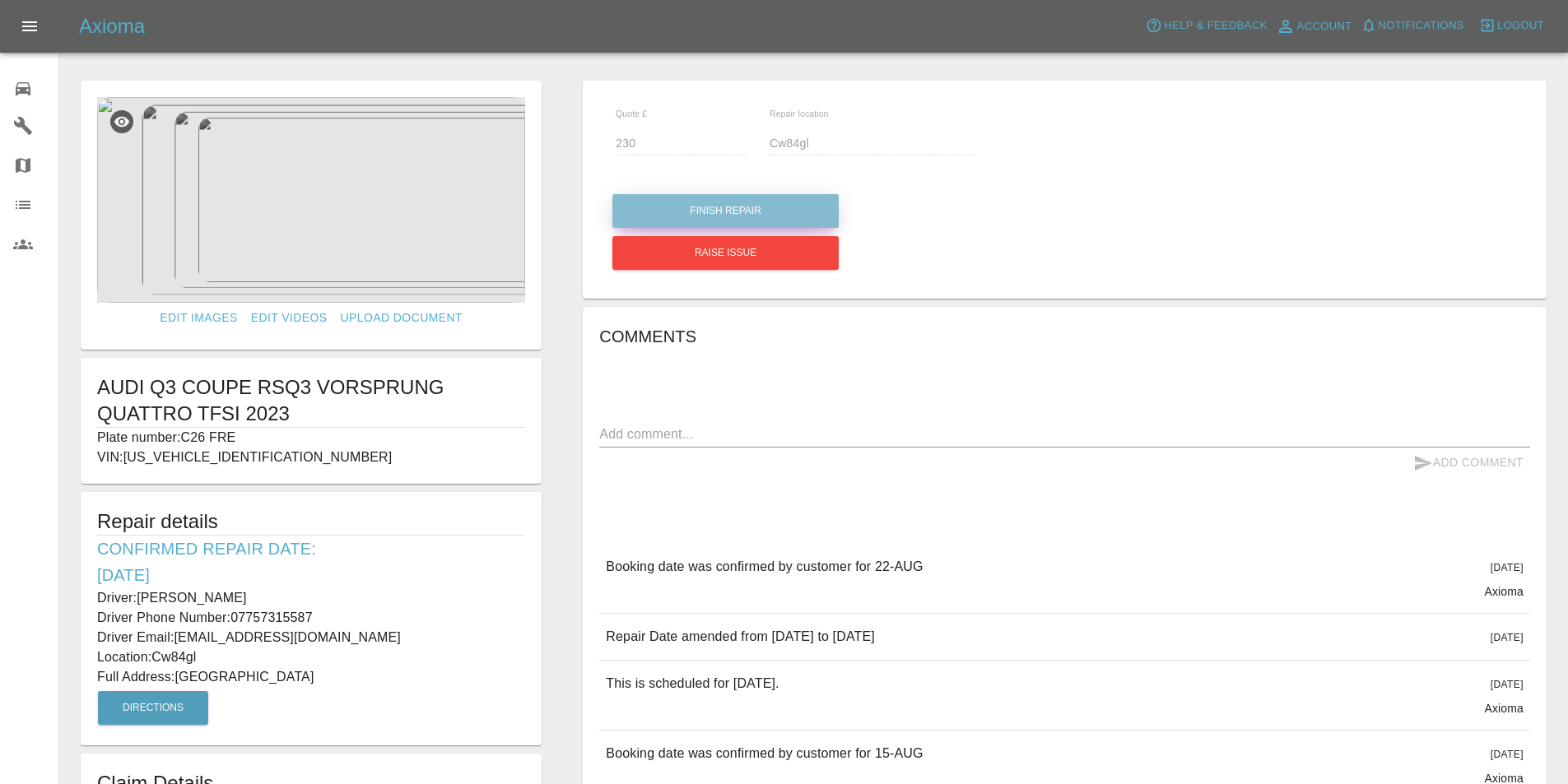
click at [762, 206] on button "Finish Repair" at bounding box center [726, 211] width 226 height 34
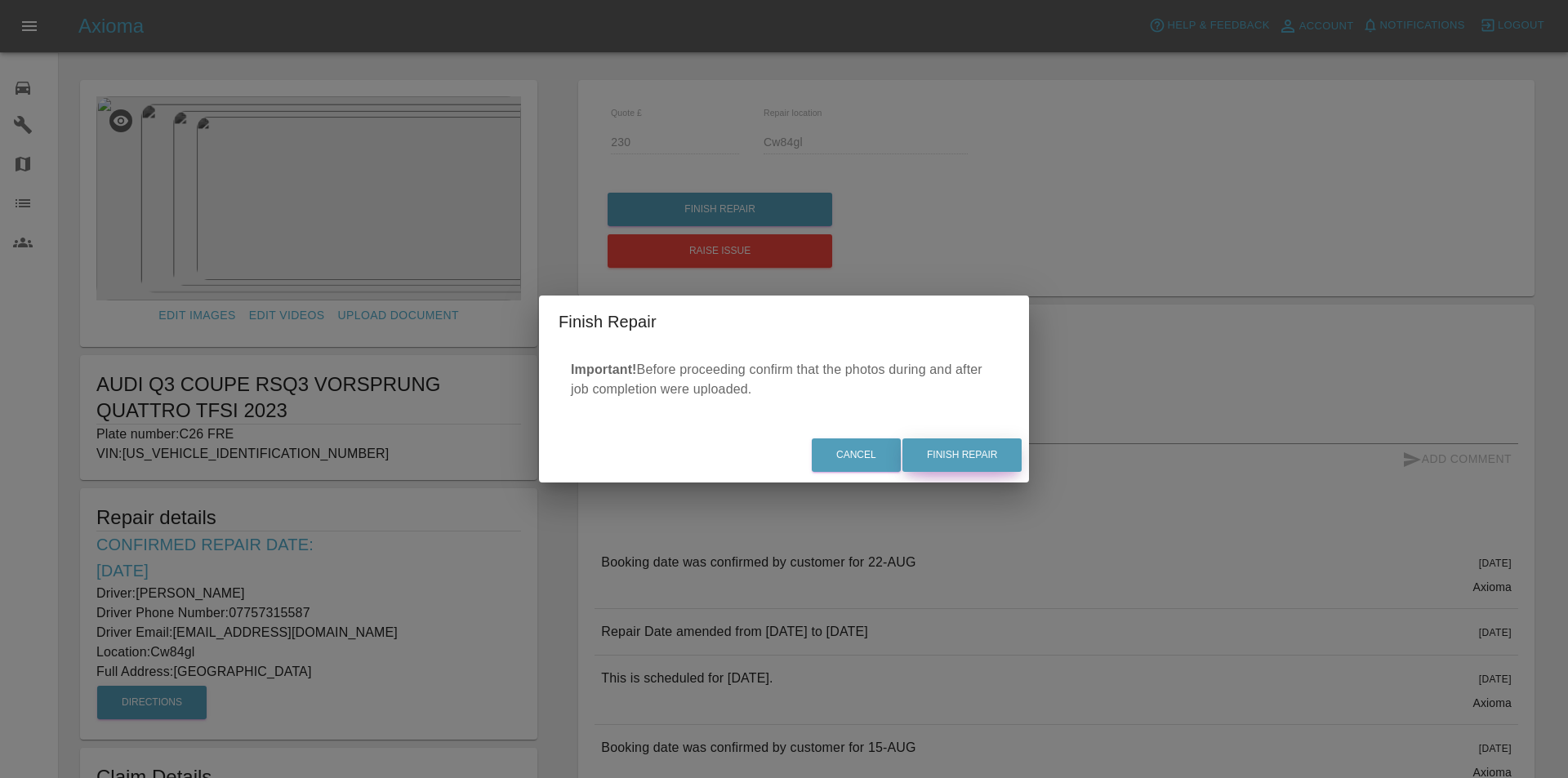
click at [970, 454] on button "Finish Repair" at bounding box center [962, 455] width 119 height 33
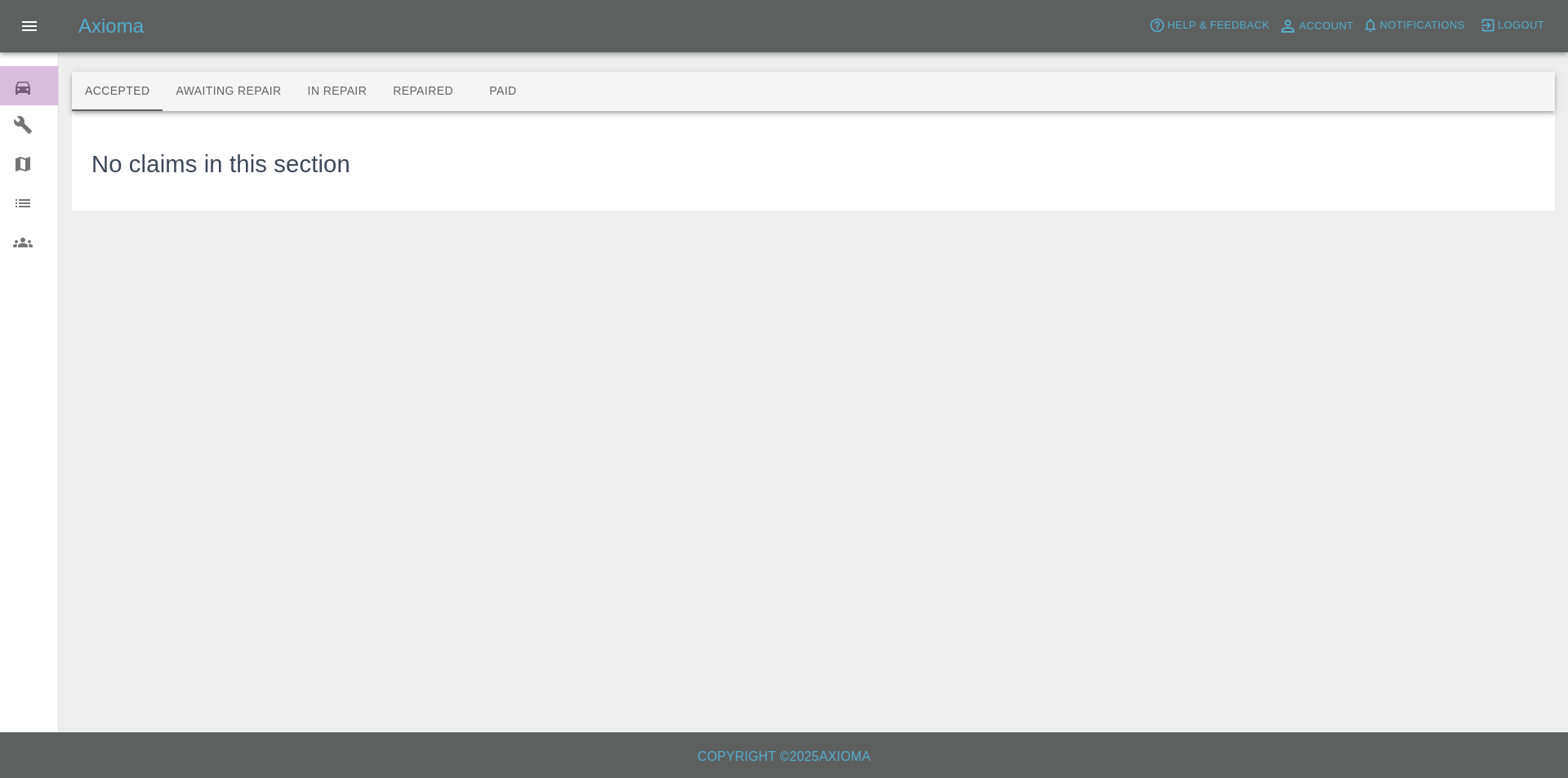
click at [24, 86] on icon at bounding box center [23, 89] width 20 height 20
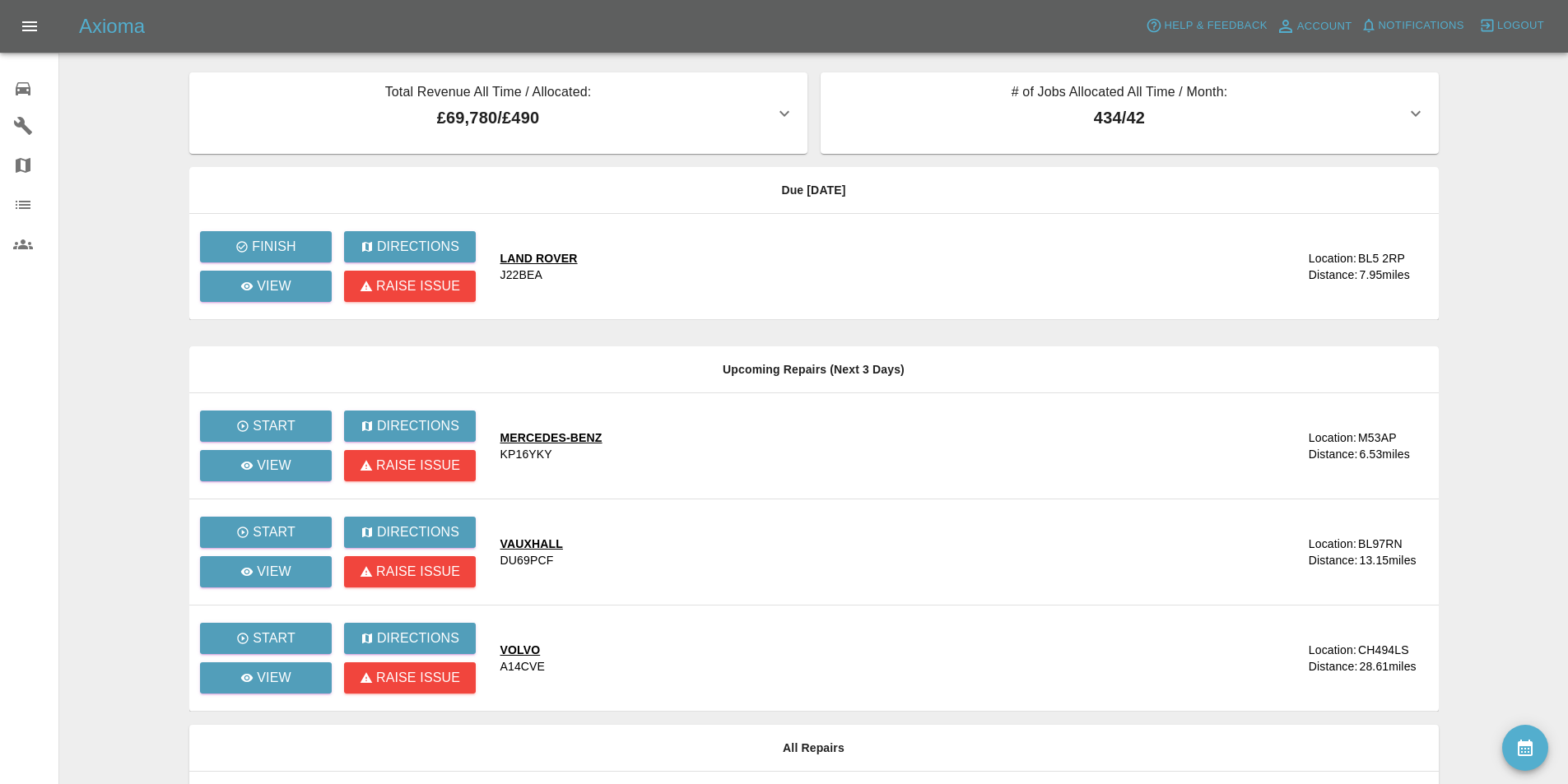
click at [106, 137] on main "Total Revenue All Time / Allocated: £69,780 / £490 Sprayway Smart Repairs NW : …" at bounding box center [784, 428] width 1568 height 858
click at [289, 253] on p "Finish" at bounding box center [274, 247] width 44 height 20
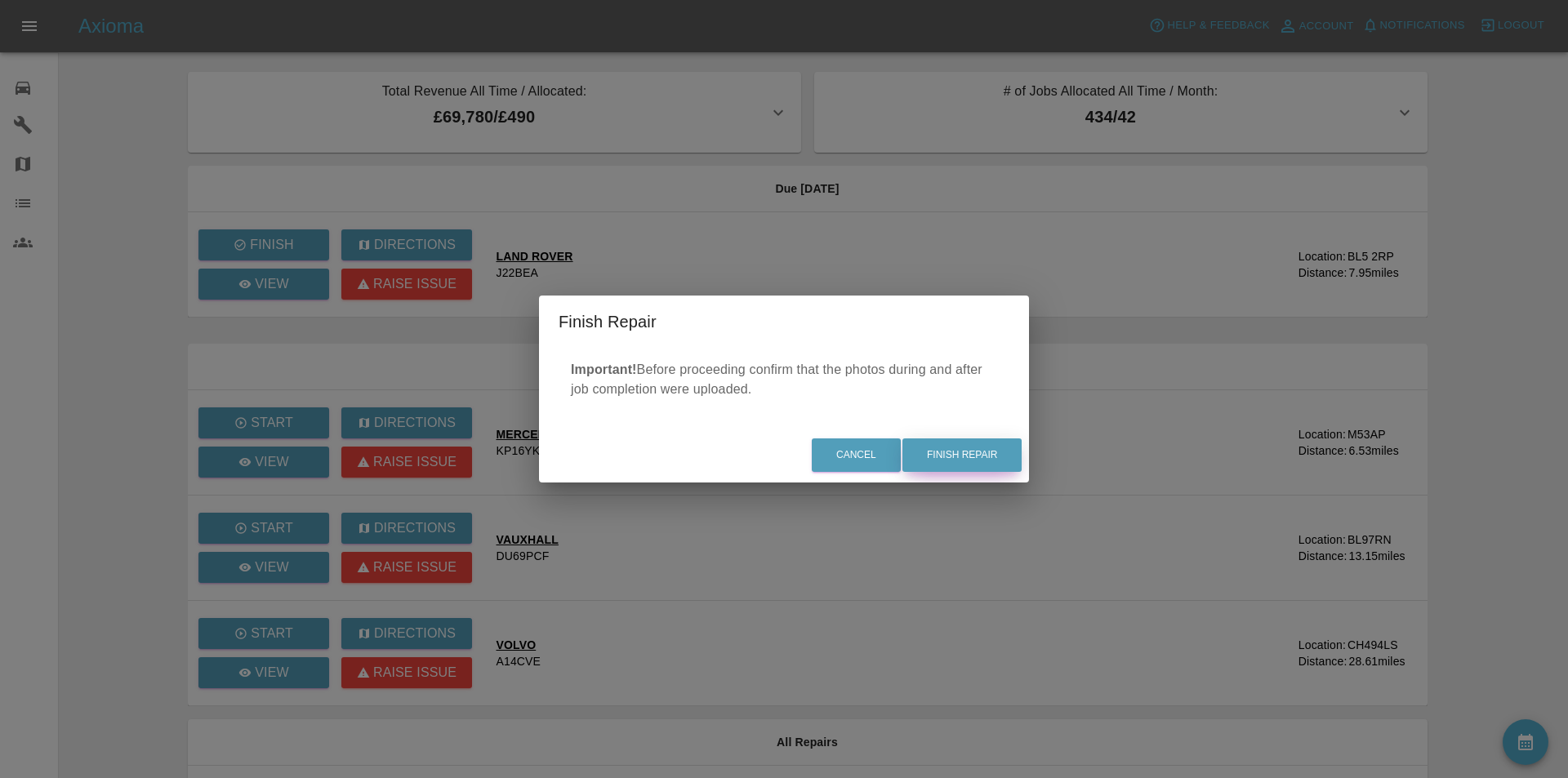
click at [983, 454] on button "Finish Repair" at bounding box center [962, 455] width 119 height 33
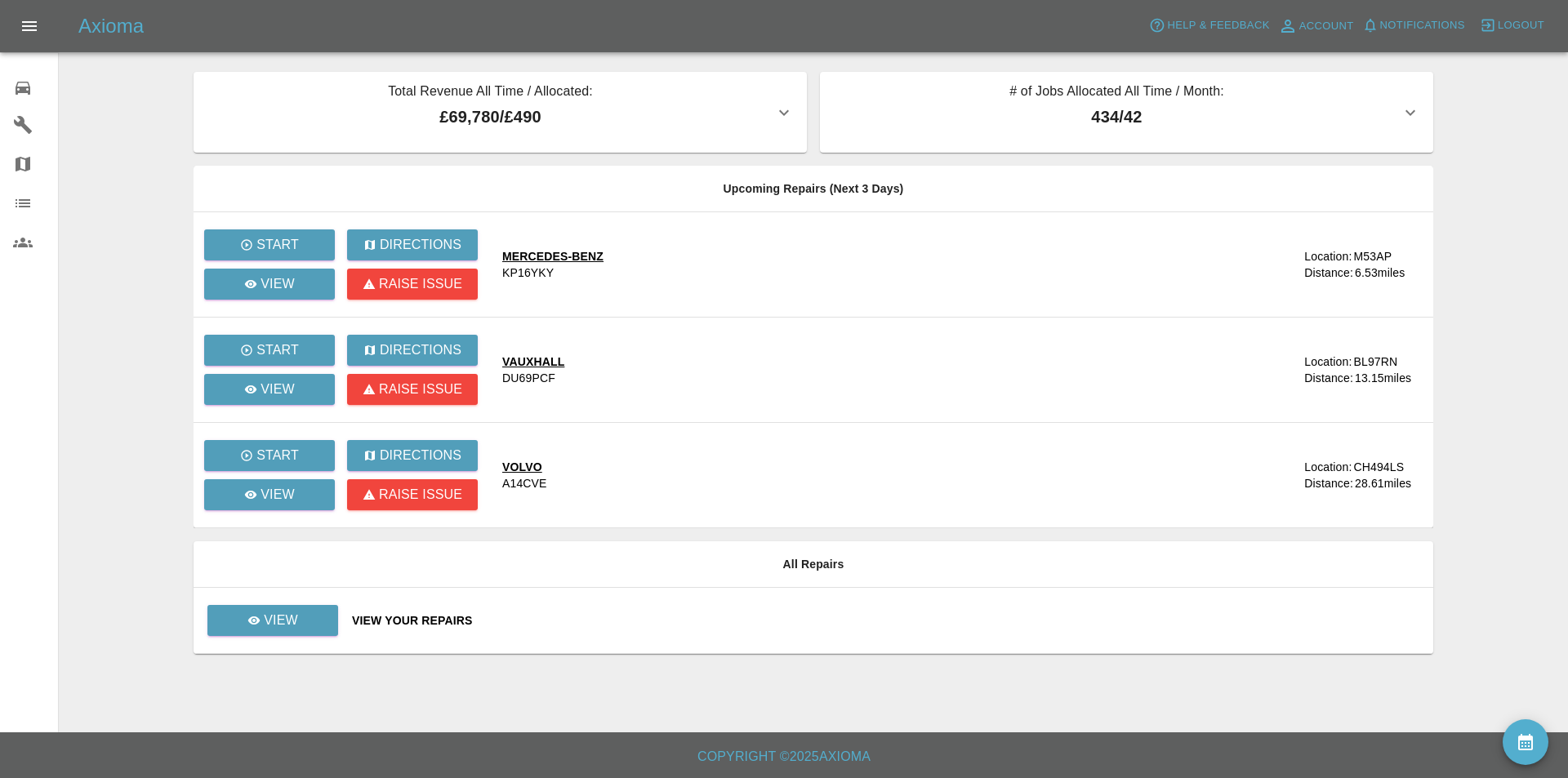
click at [114, 110] on main "Total Revenue All Time / Allocated: £69,780 / £490 Sprayway Smart Repairs NW : …" at bounding box center [784, 366] width 1568 height 733
